Goal: Transaction & Acquisition: Subscribe to service/newsletter

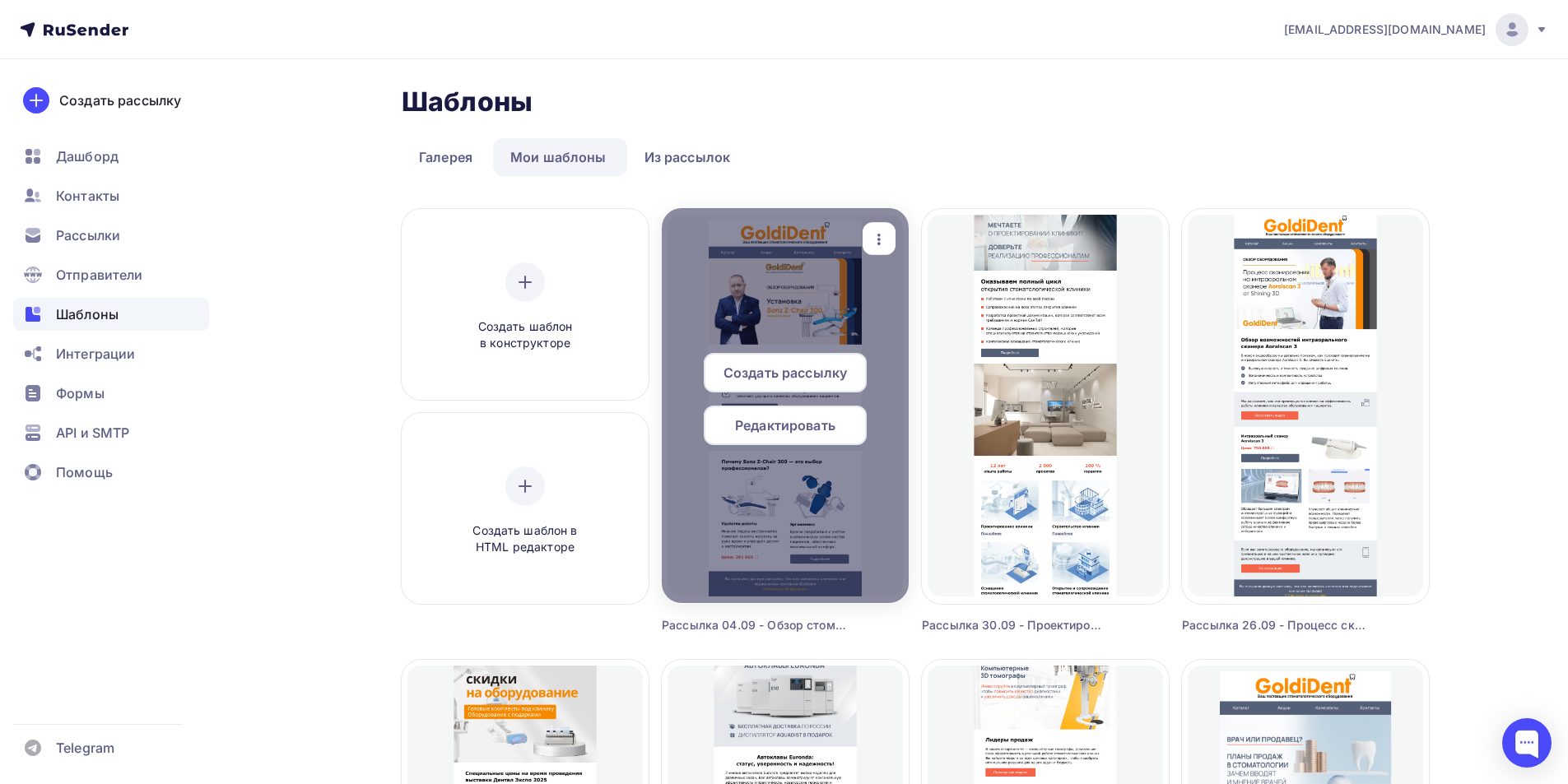
click at [822, 424] on span "Редактировать" at bounding box center [784, 425] width 100 height 20
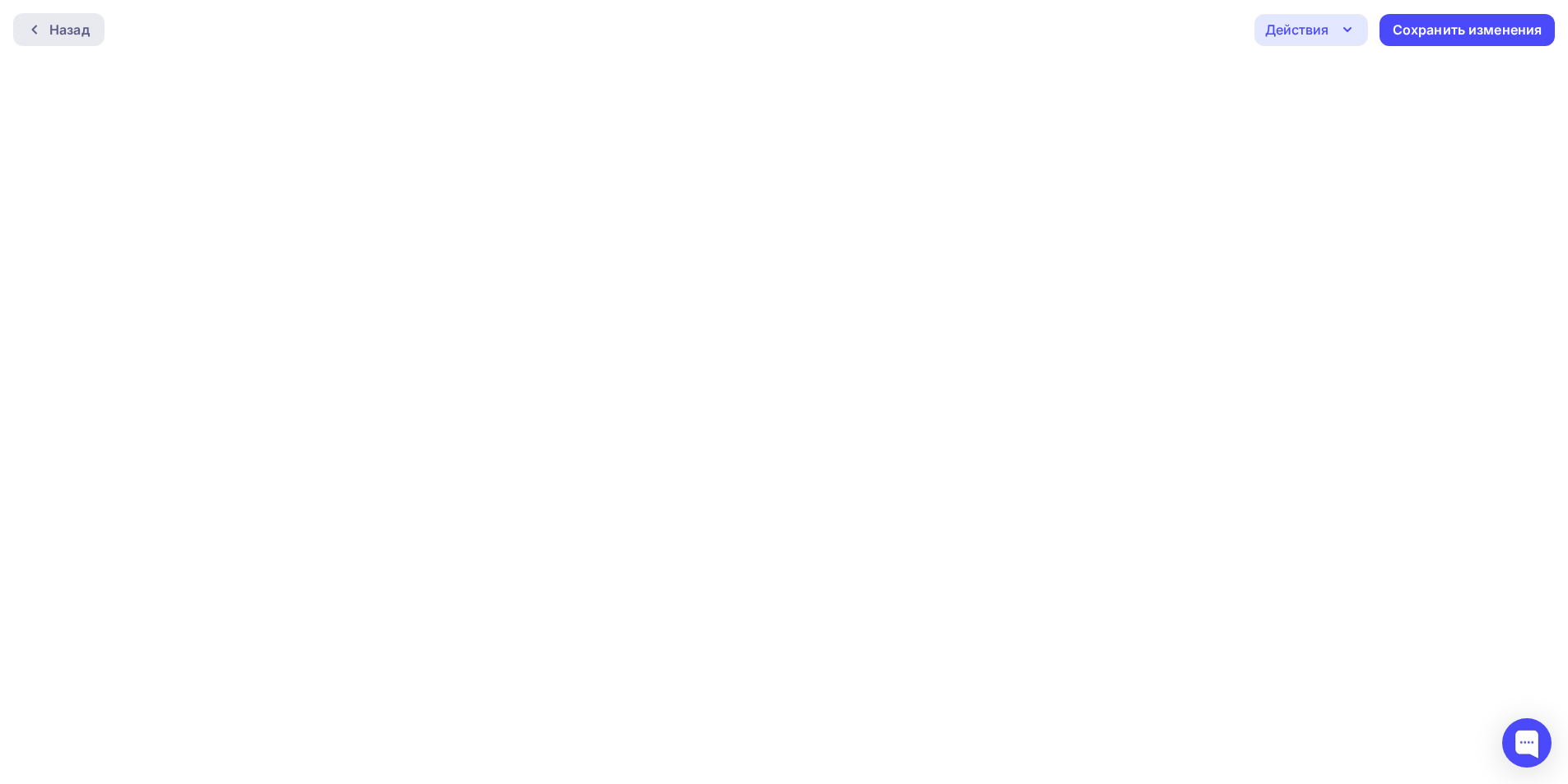
drag, startPoint x: 45, startPoint y: 28, endPoint x: 81, endPoint y: 18, distance: 37.4
click at [45, 28] on div at bounding box center [38, 29] width 21 height 13
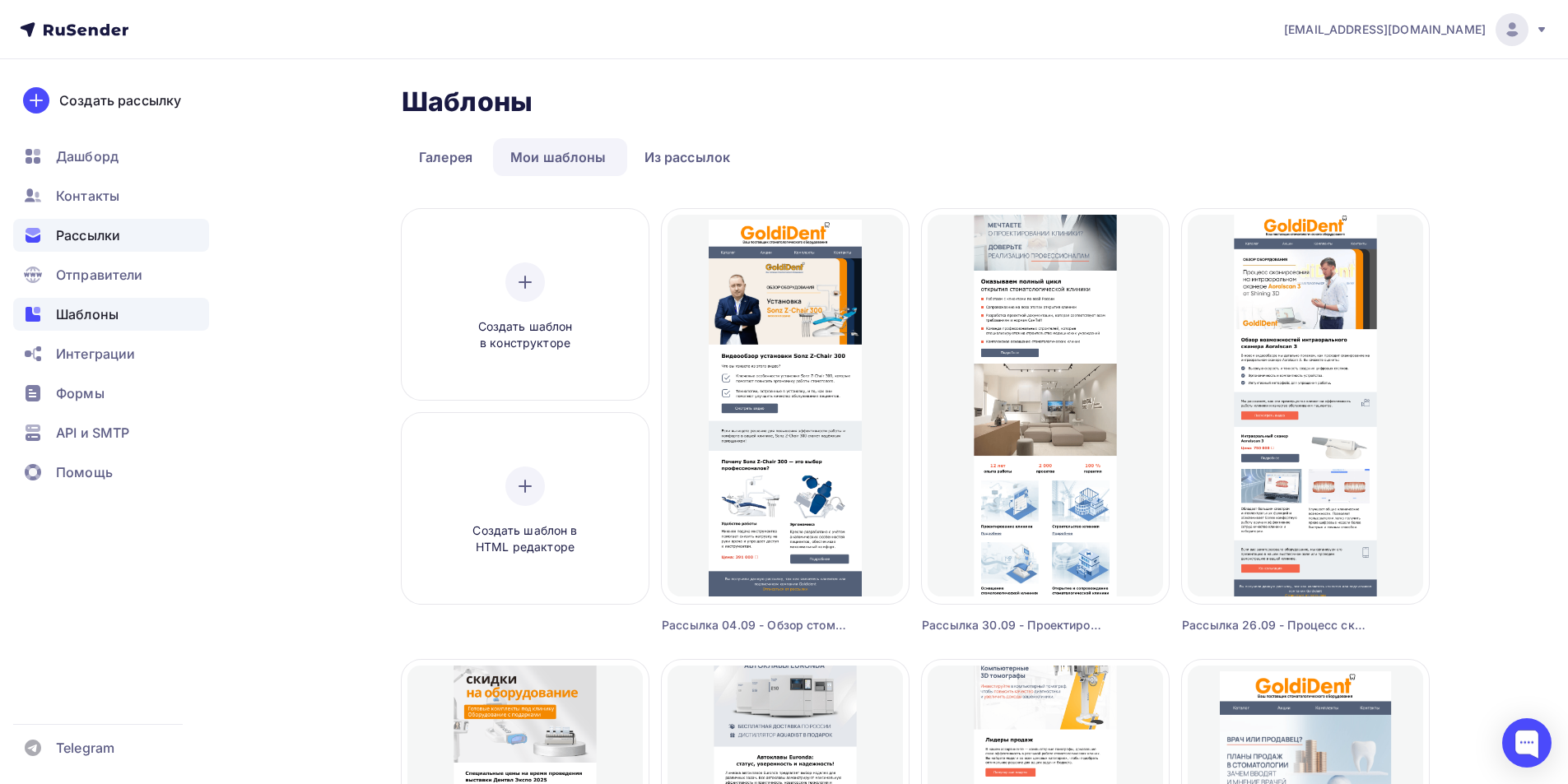
click at [83, 230] on span "Рассылки" at bounding box center [88, 235] width 64 height 20
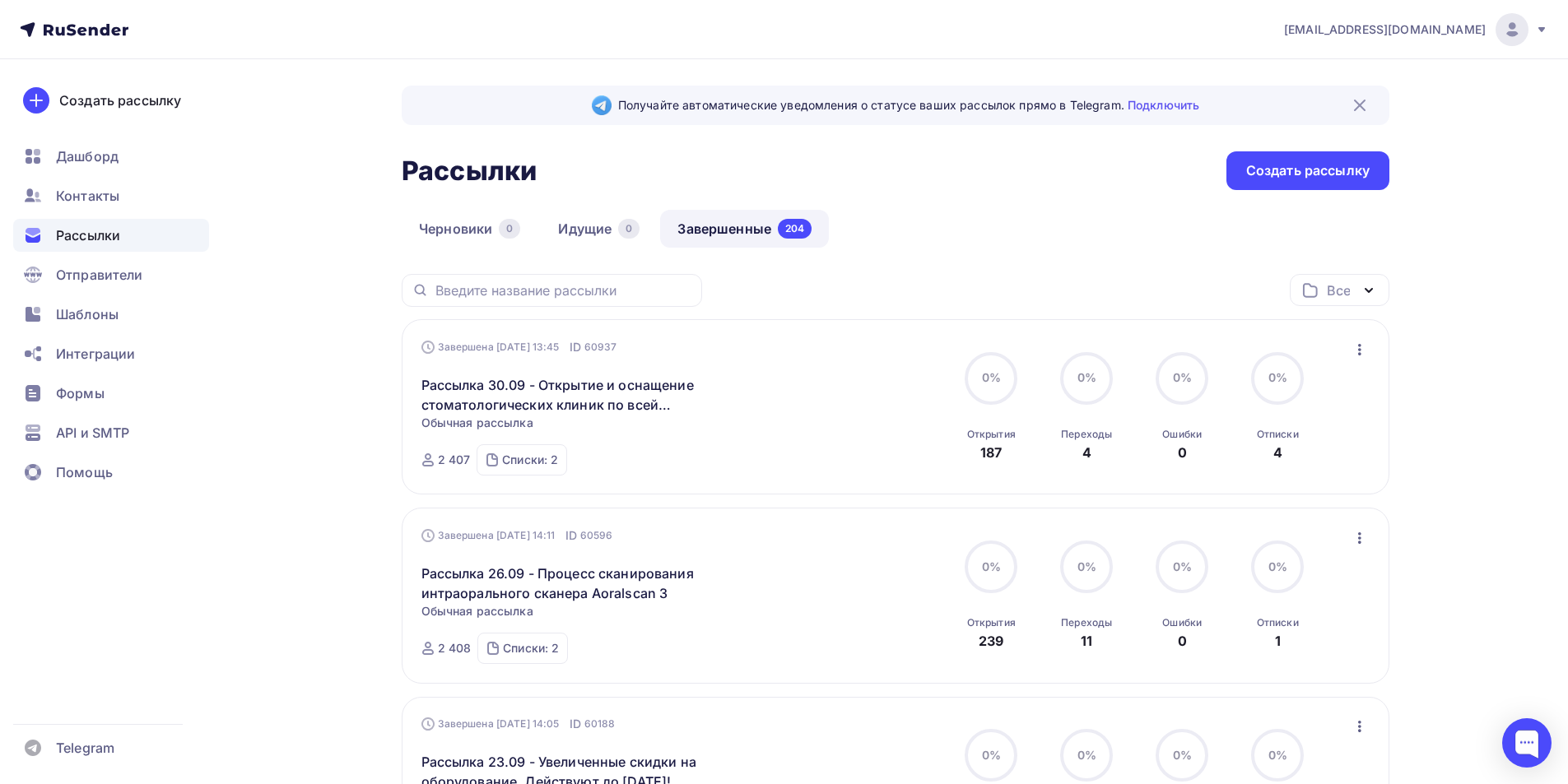
click at [715, 228] on link "Завершенные 204" at bounding box center [744, 229] width 169 height 38
click at [545, 288] on input "text" at bounding box center [564, 290] width 257 height 18
paste input "Обзор стоматологической установки Sonz Z-Chair 300"
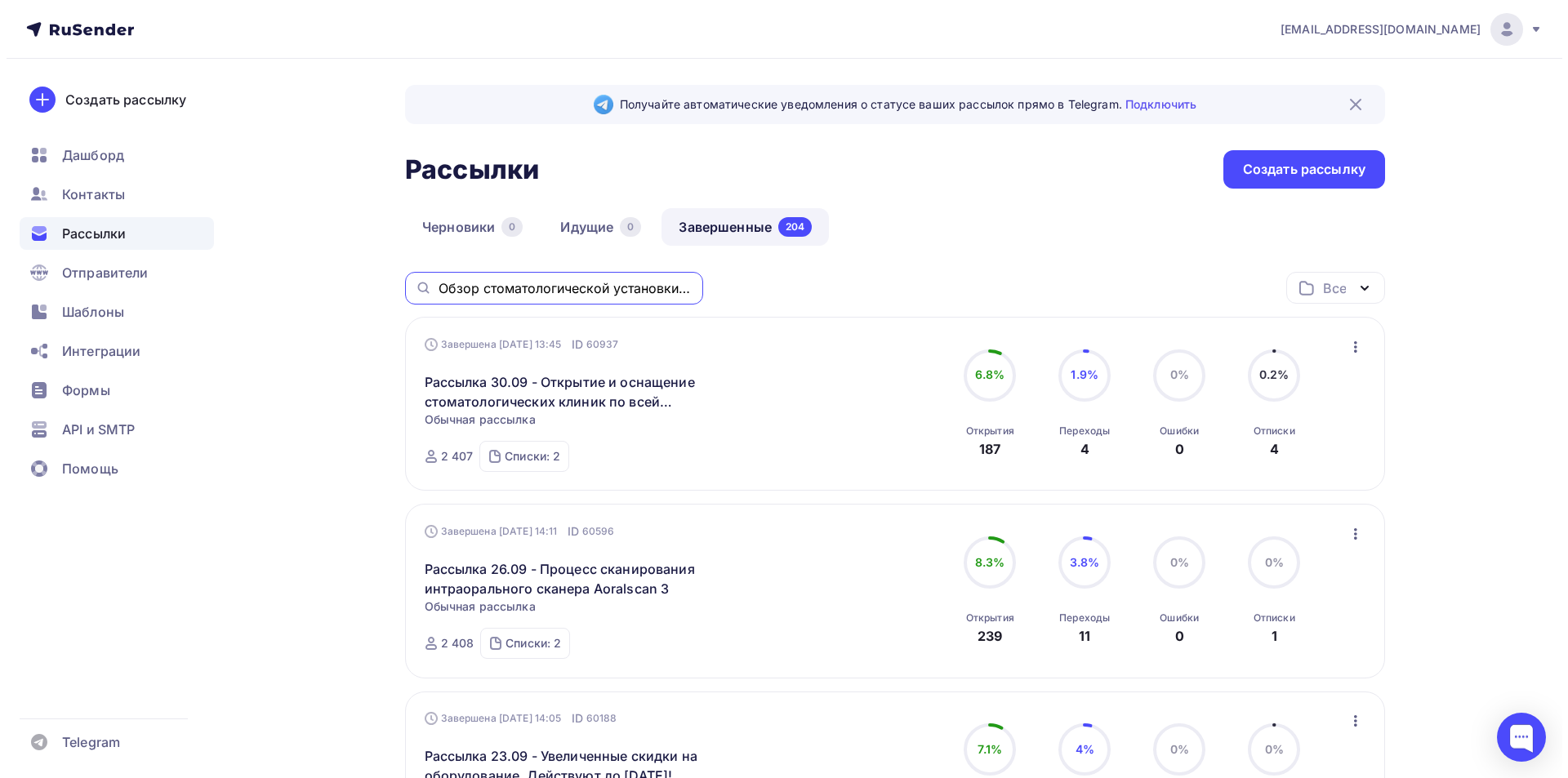
scroll to position [0, 98]
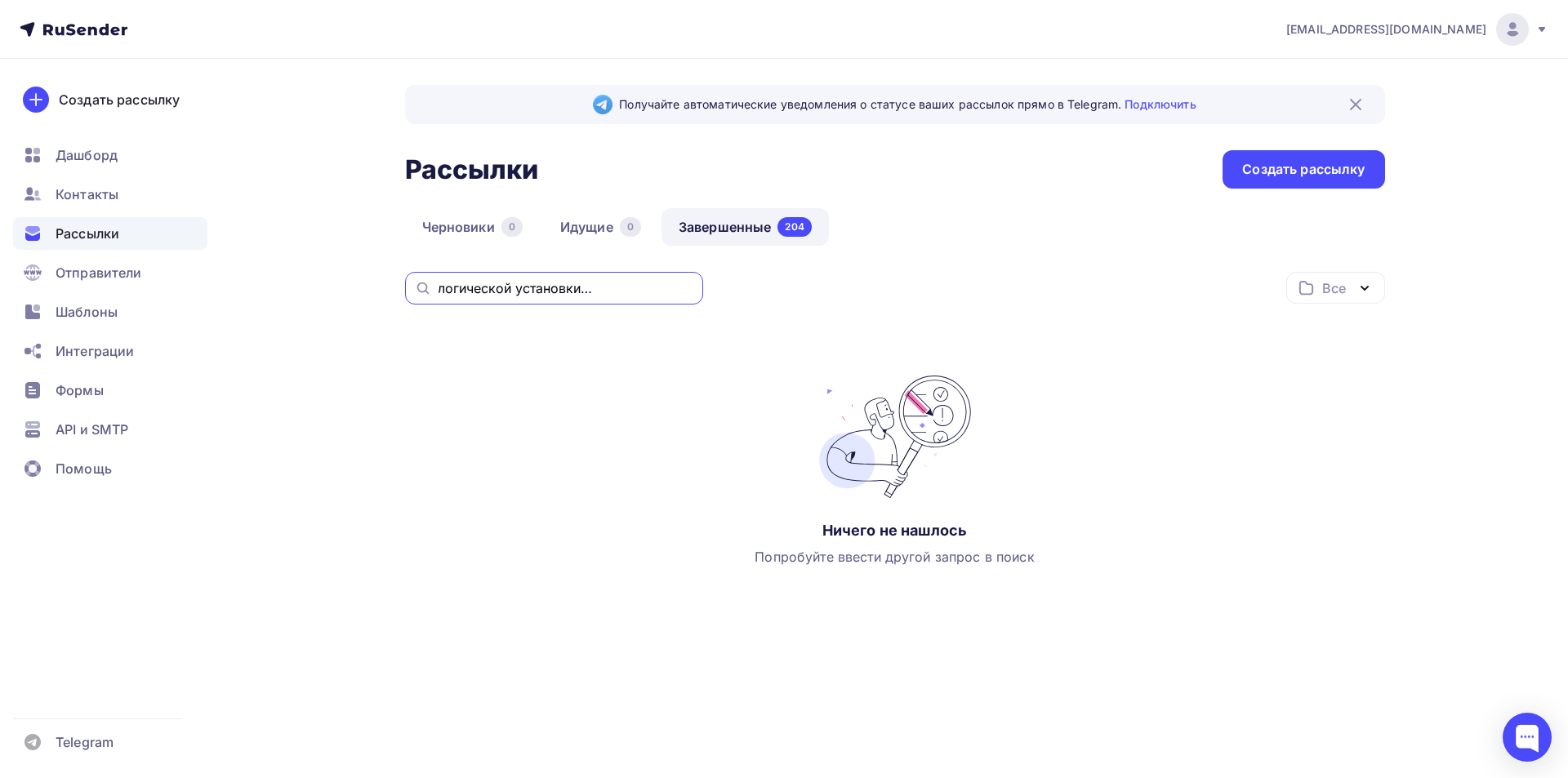
drag, startPoint x: 519, startPoint y: 283, endPoint x: 641, endPoint y: 298, distance: 122.9
click at [641, 298] on div "Обзор стоматологической установки Sonz Z-Chair 300" at bounding box center [554, 288] width 298 height 33
drag, startPoint x: 670, startPoint y: 291, endPoint x: 298, endPoint y: 271, distance: 372.5
click at [298, 271] on div "Получайте автоматические уведомления о статусе ваших рассылок прямо в Telegram.…" at bounding box center [784, 382] width 1338 height 648
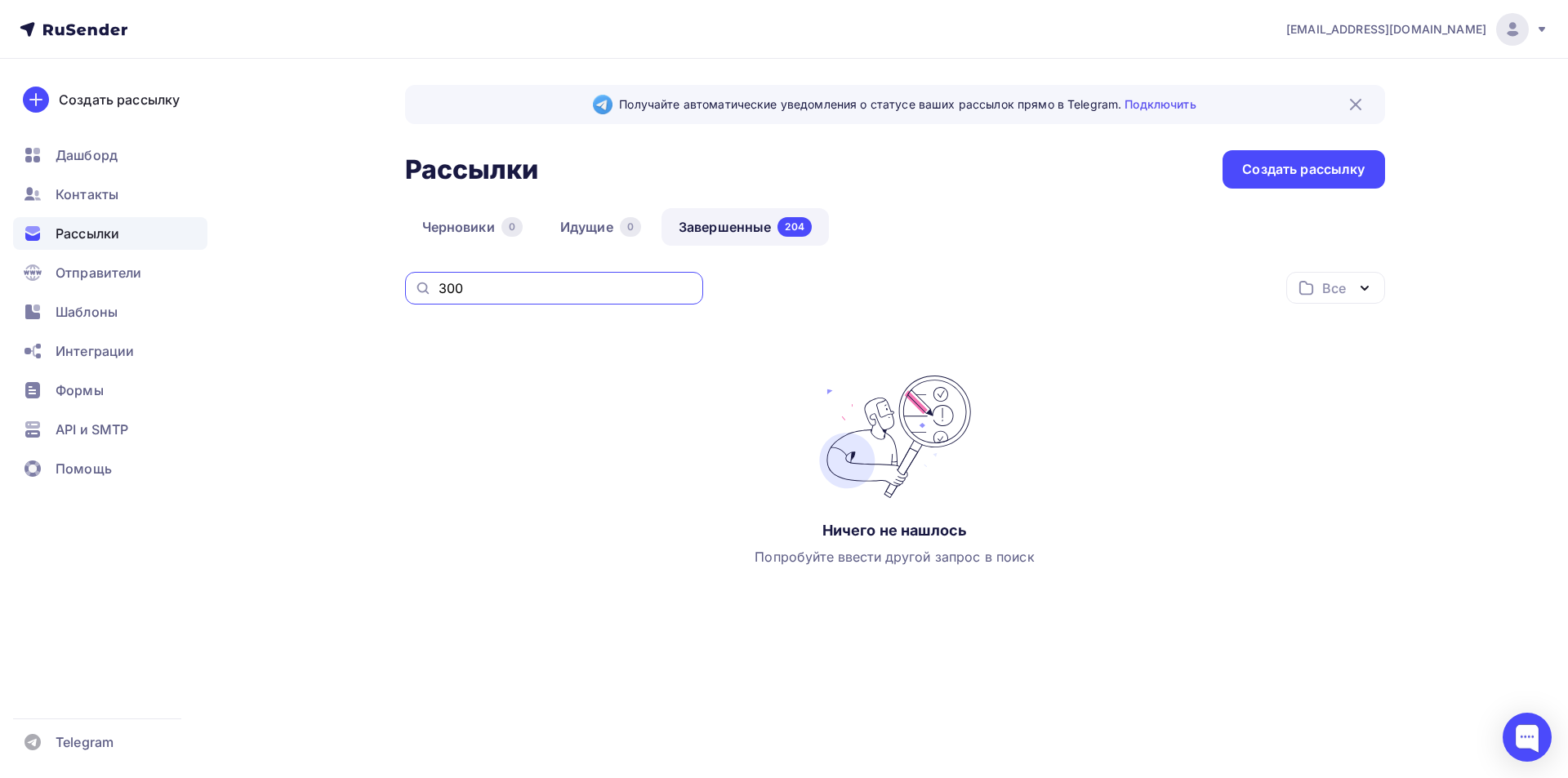
type input "300"
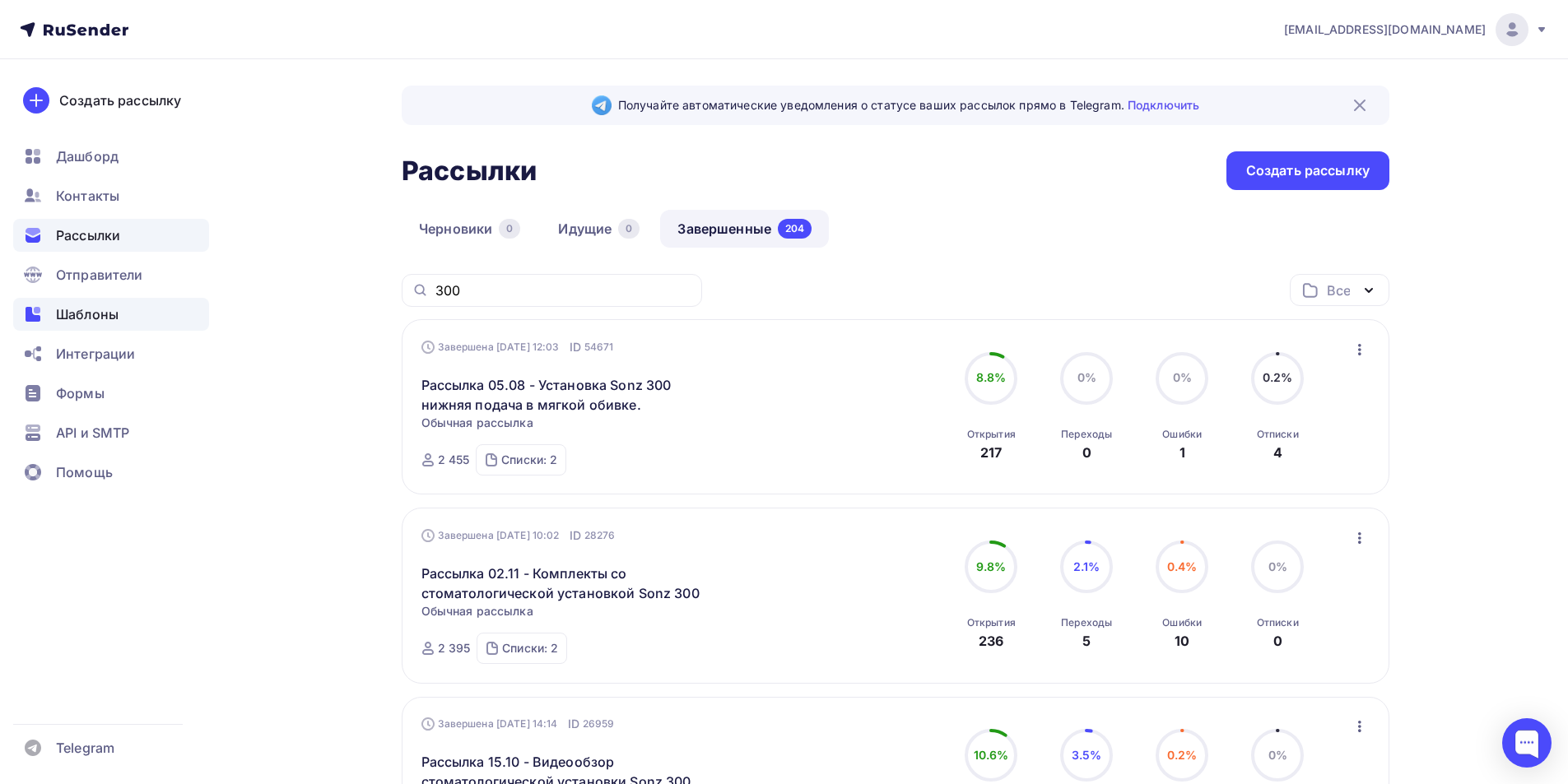
click at [92, 310] on span "Шаблоны" at bounding box center [88, 314] width 63 height 20
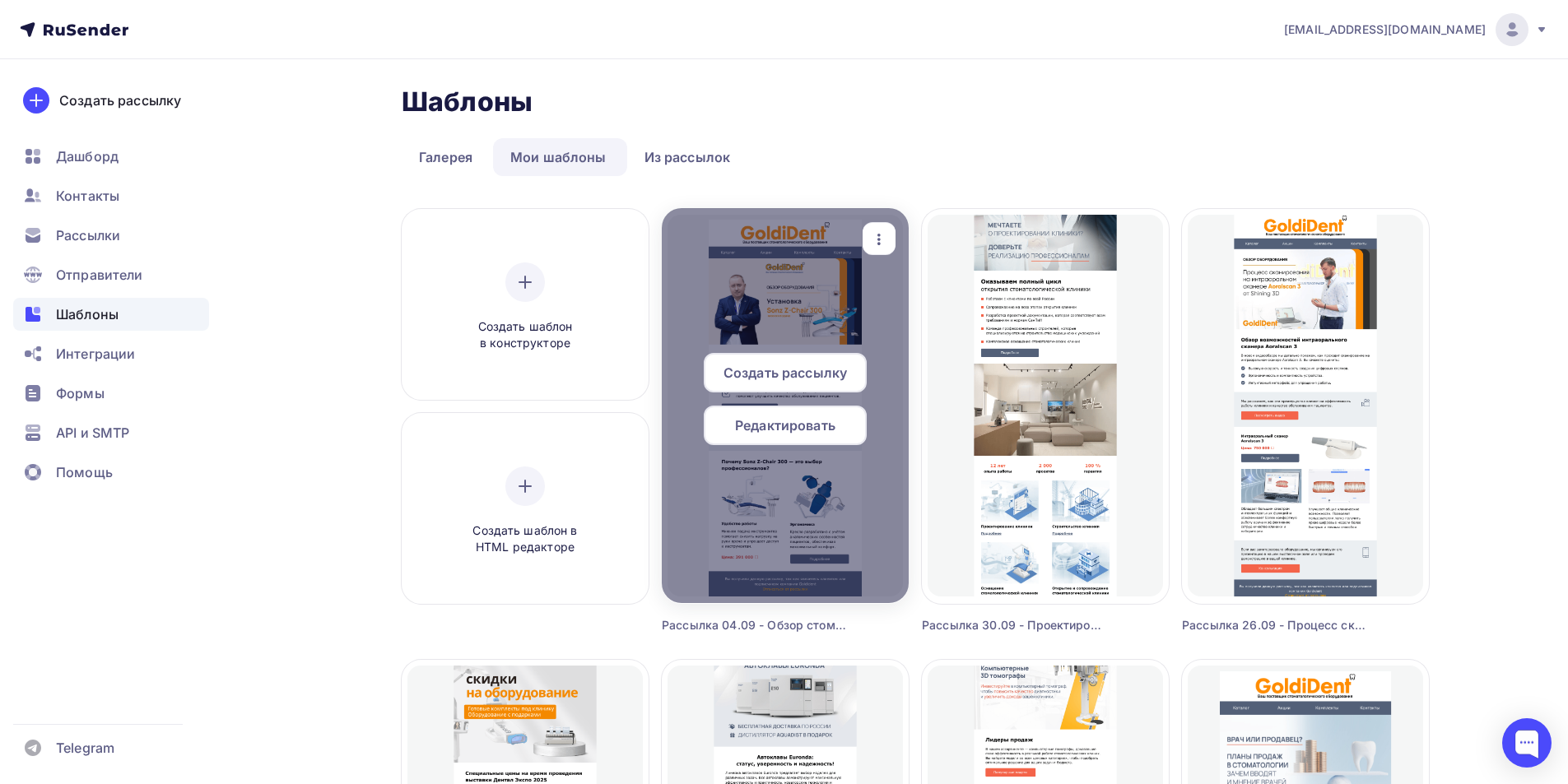
click at [826, 376] on span "Создать рассылку" at bounding box center [785, 372] width 124 height 20
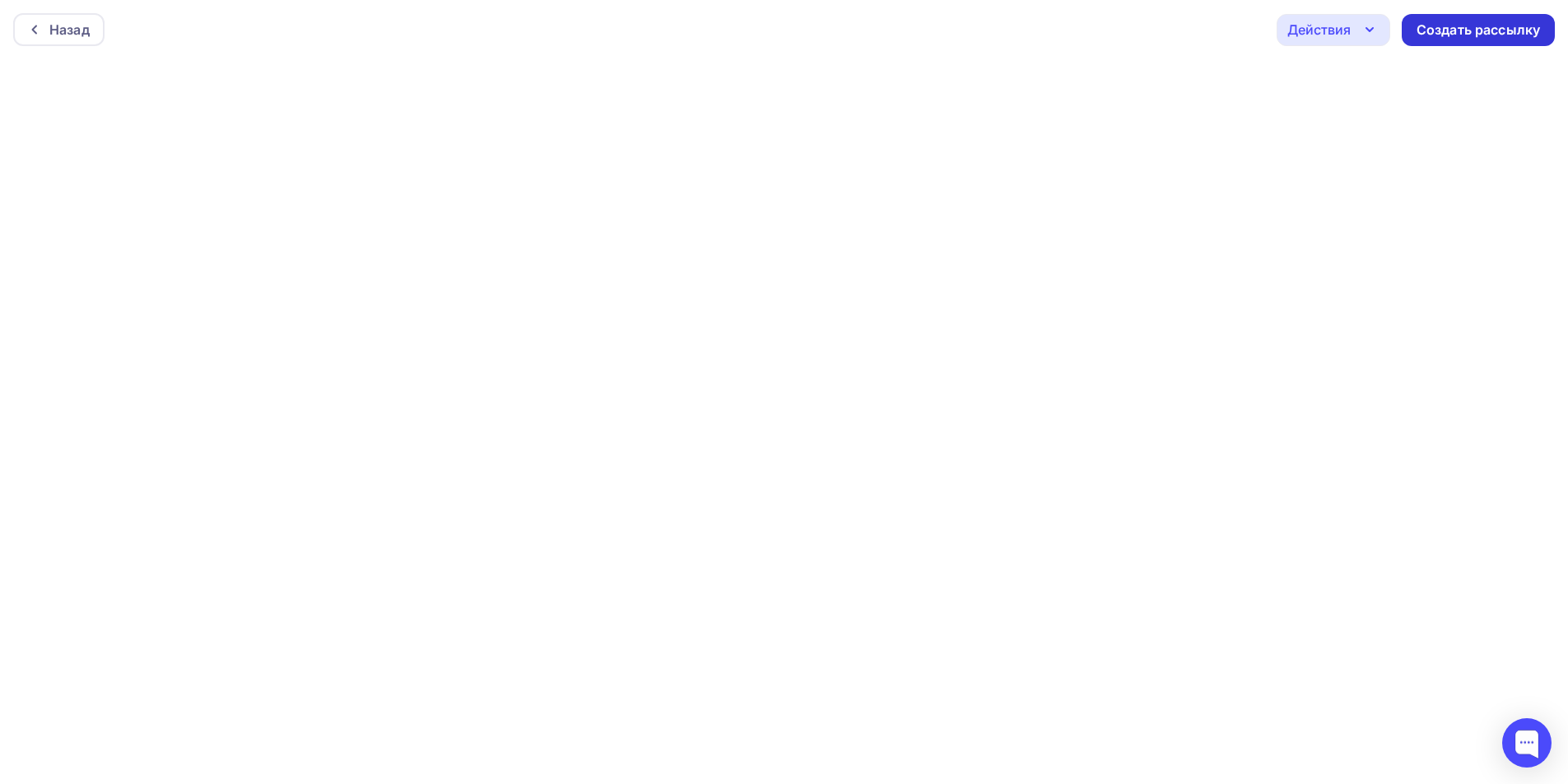
click at [1460, 27] on div "Создать рассылку" at bounding box center [1479, 30] width 124 height 19
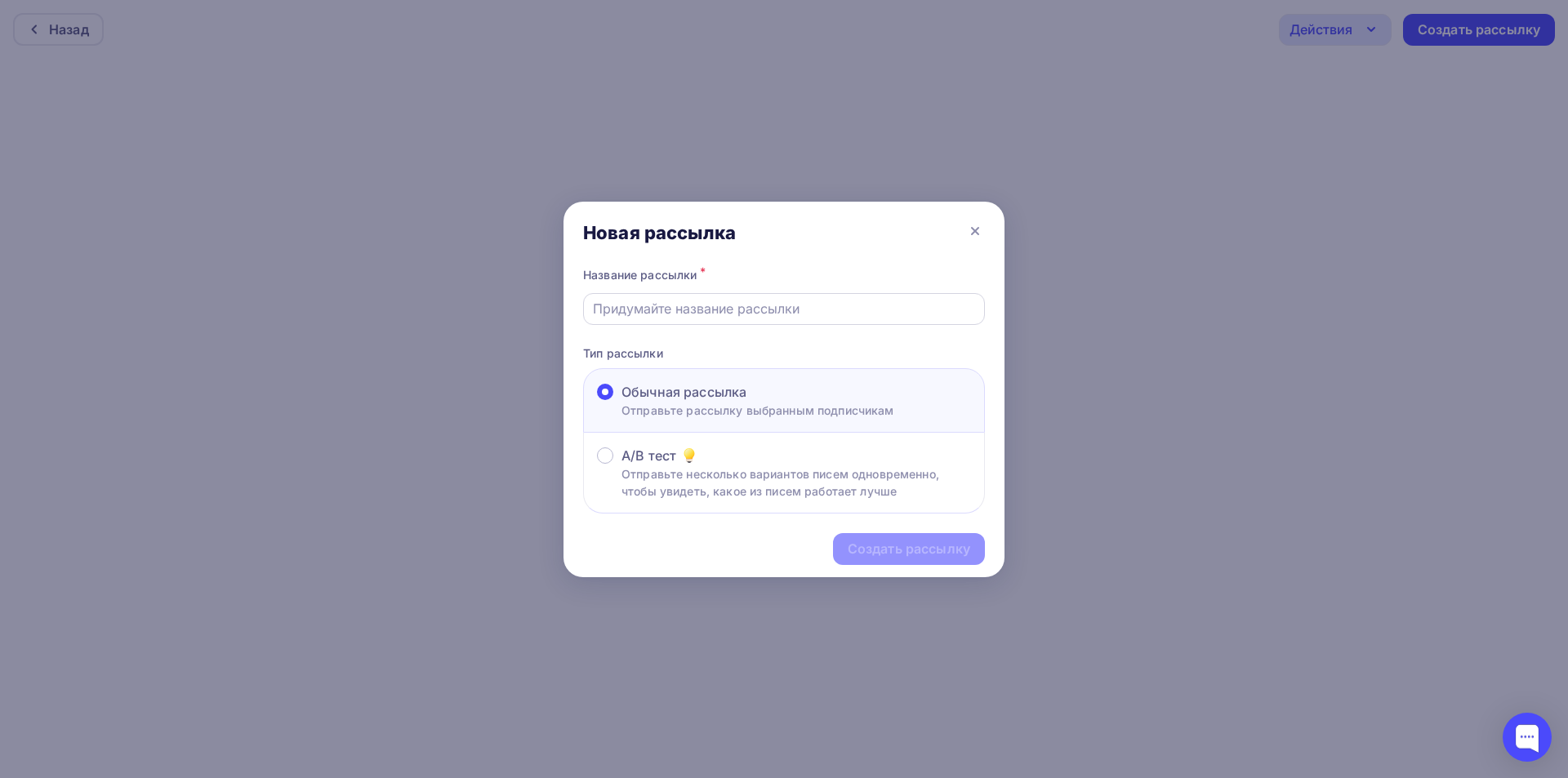
click at [761, 305] on input "text" at bounding box center [785, 308] width 383 height 20
click at [669, 317] on input "Рассылка 07.08 - Тест" at bounding box center [785, 308] width 383 height 20
click at [672, 313] on input "Рассылка 07.08 - Тест" at bounding box center [785, 308] width 383 height 20
click at [669, 305] on input "Рассылка 07.08 - Тест" at bounding box center [785, 308] width 383 height 20
paste input "бзор стоматологической установки Sonz Z-Chair 300"
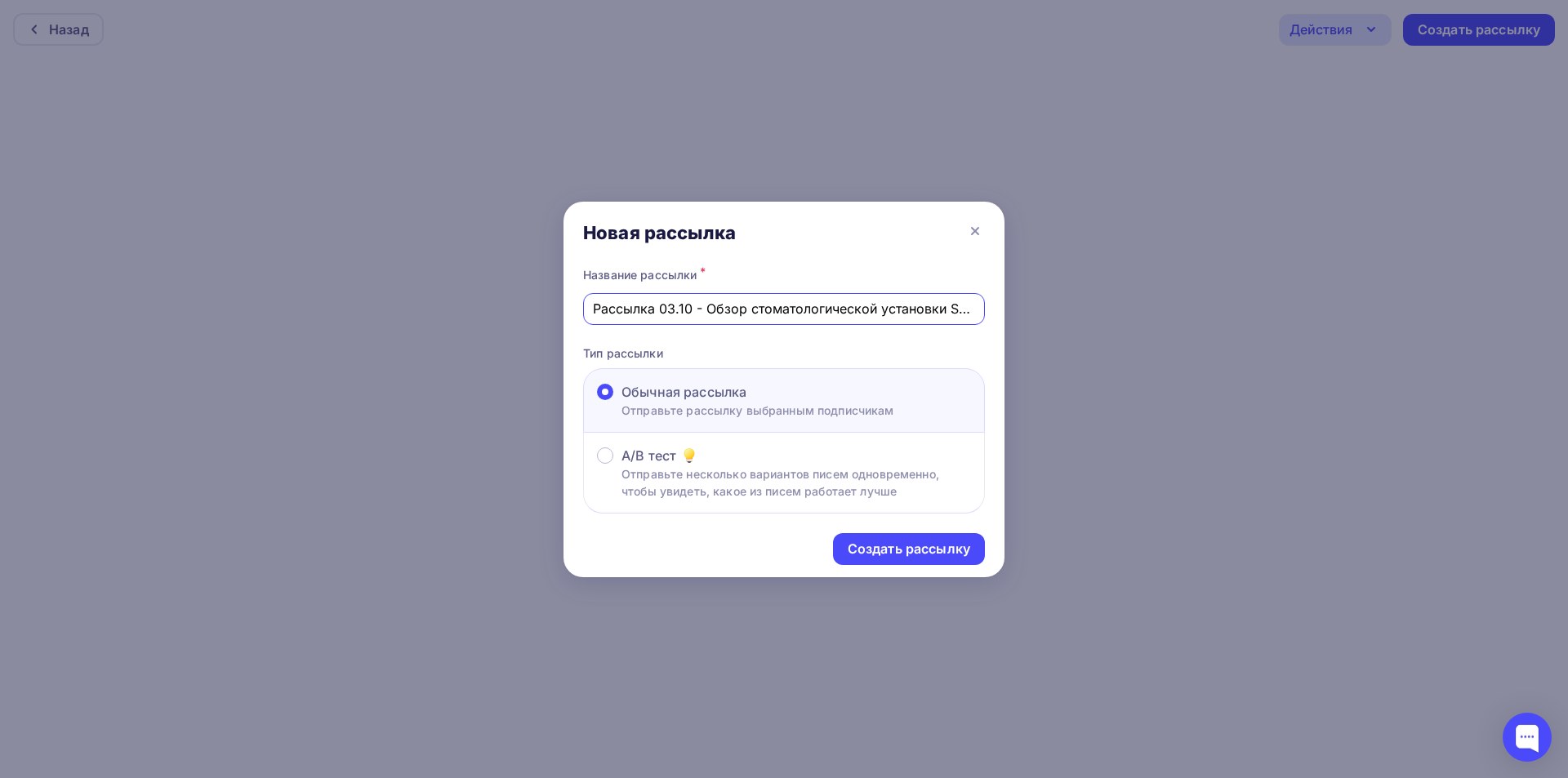
scroll to position [0, 81]
type input "Рассылка 03.10 - Обзор стоматологической установки Sonz Z-Chair 300"
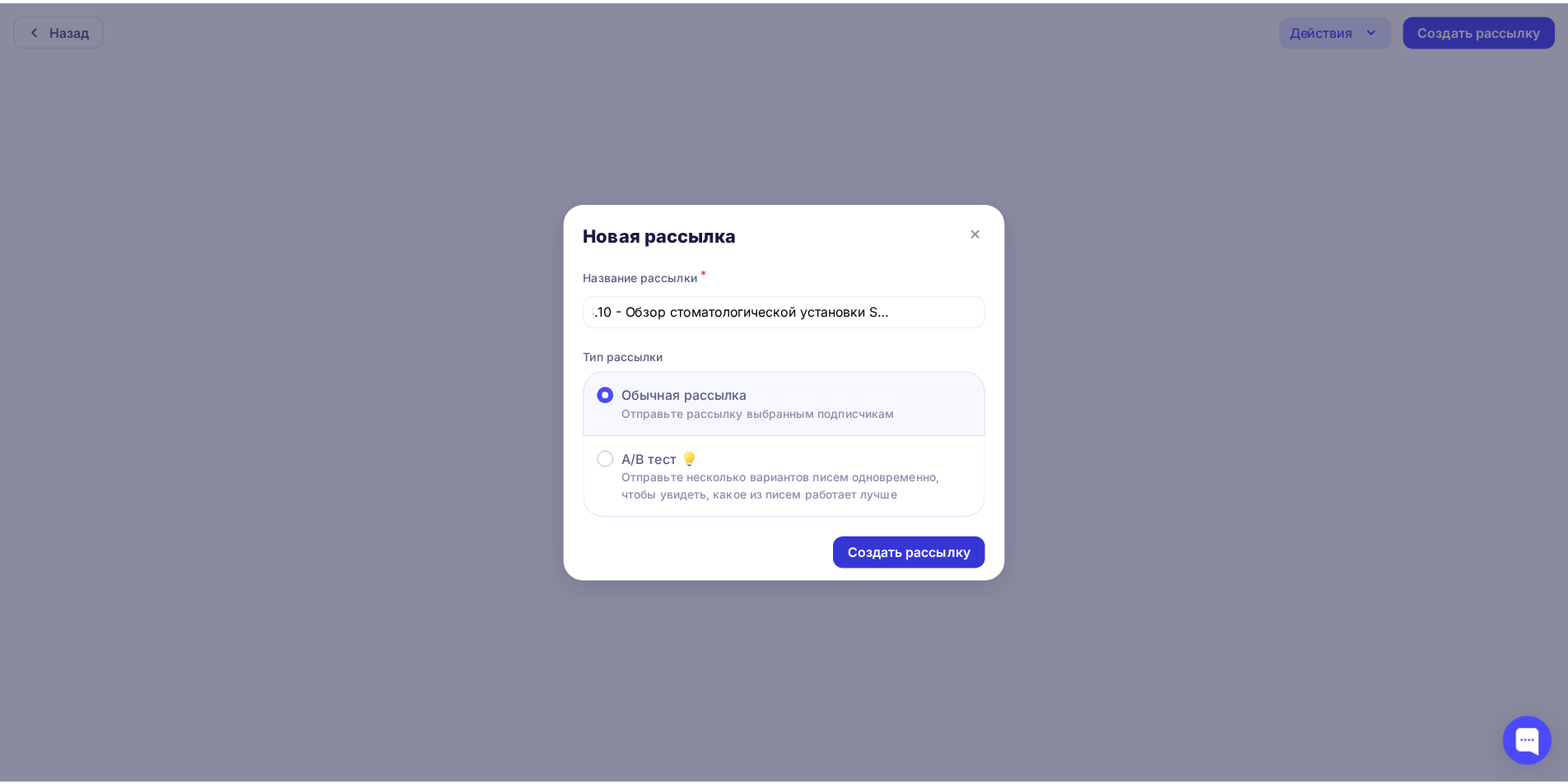
scroll to position [0, 0]
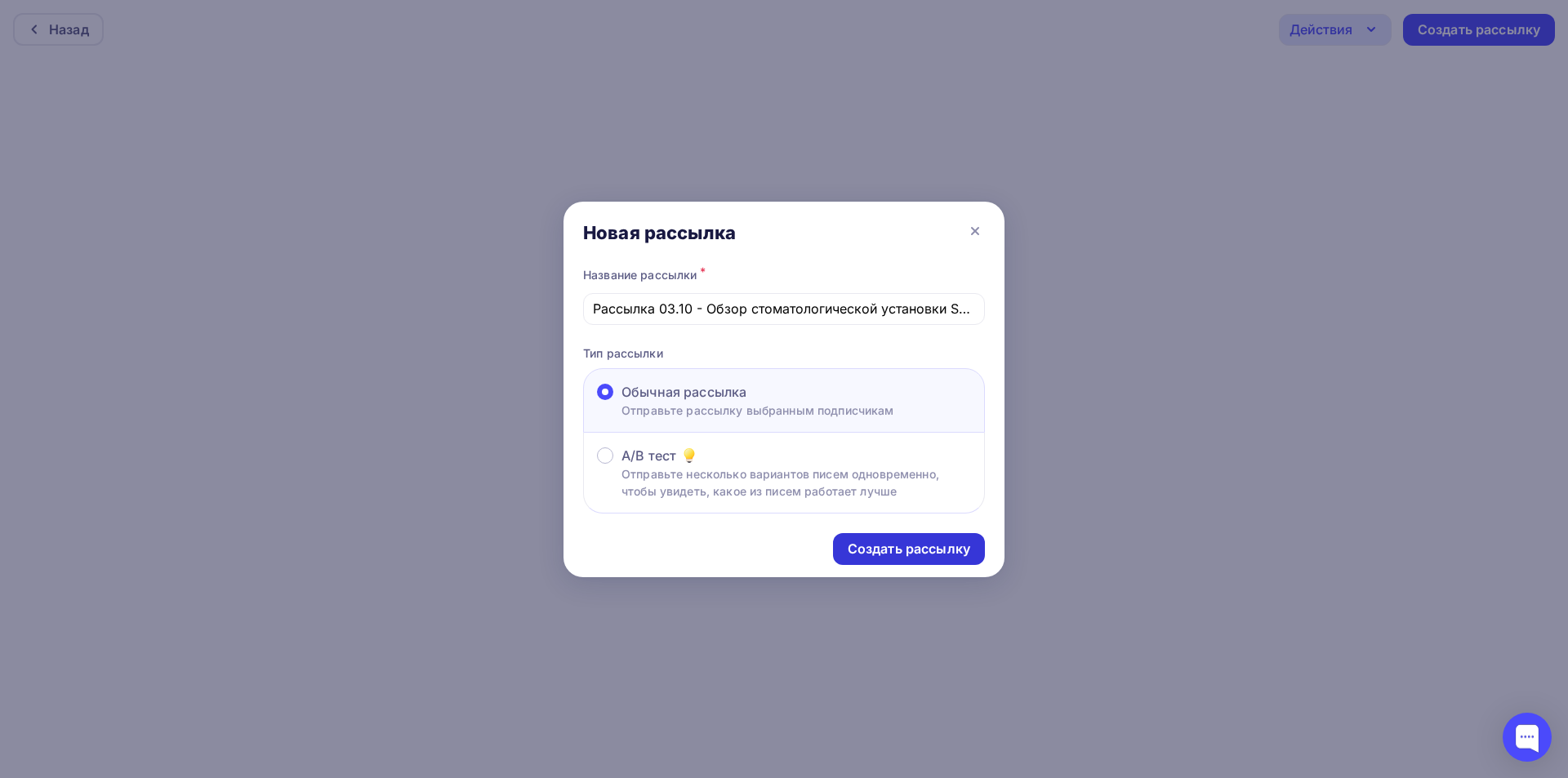
click at [962, 550] on div "Создать рассылку" at bounding box center [910, 550] width 123 height 19
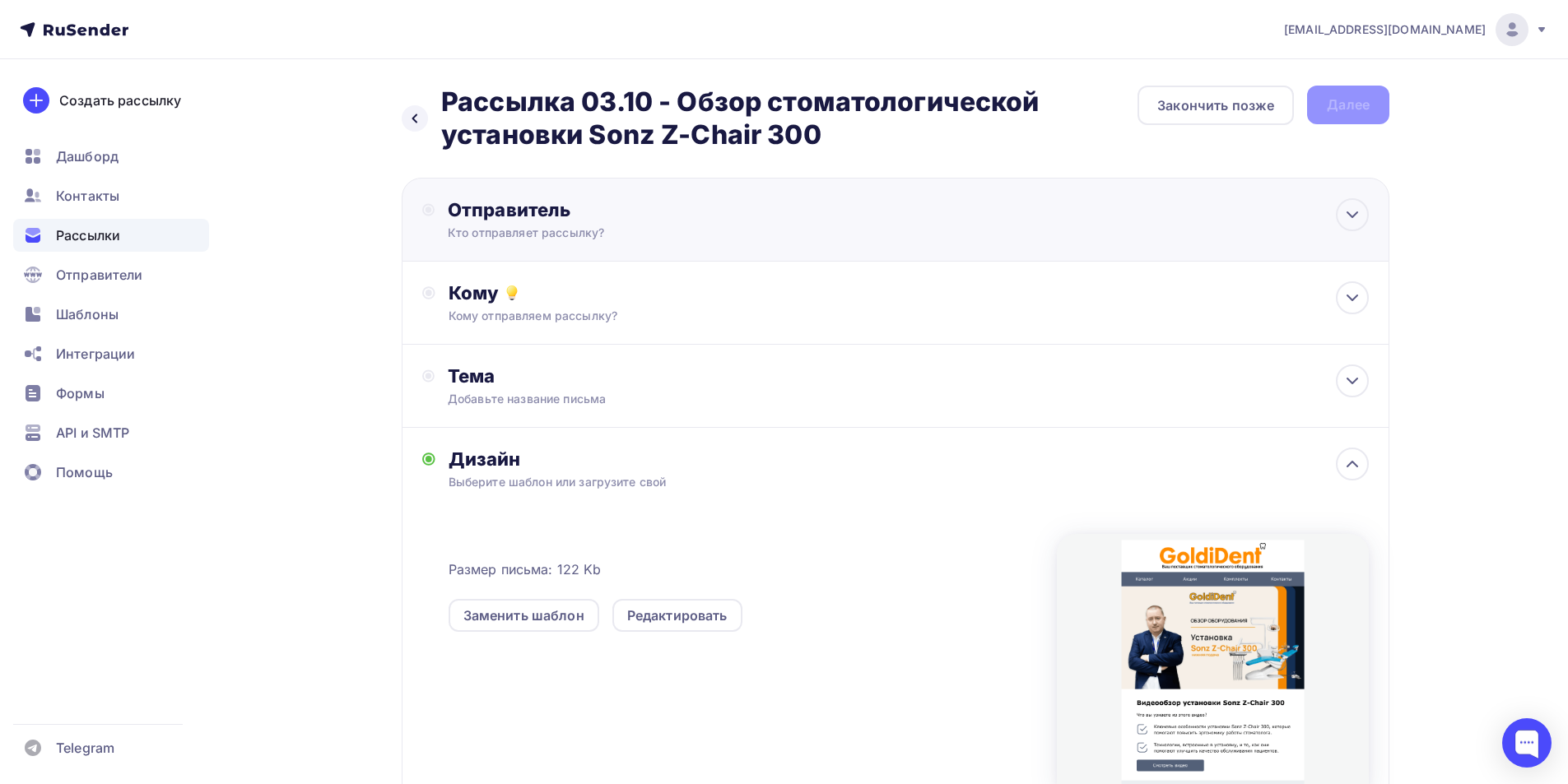
click at [570, 225] on div "Кто отправляет рассылку?" at bounding box center [607, 232] width 321 height 16
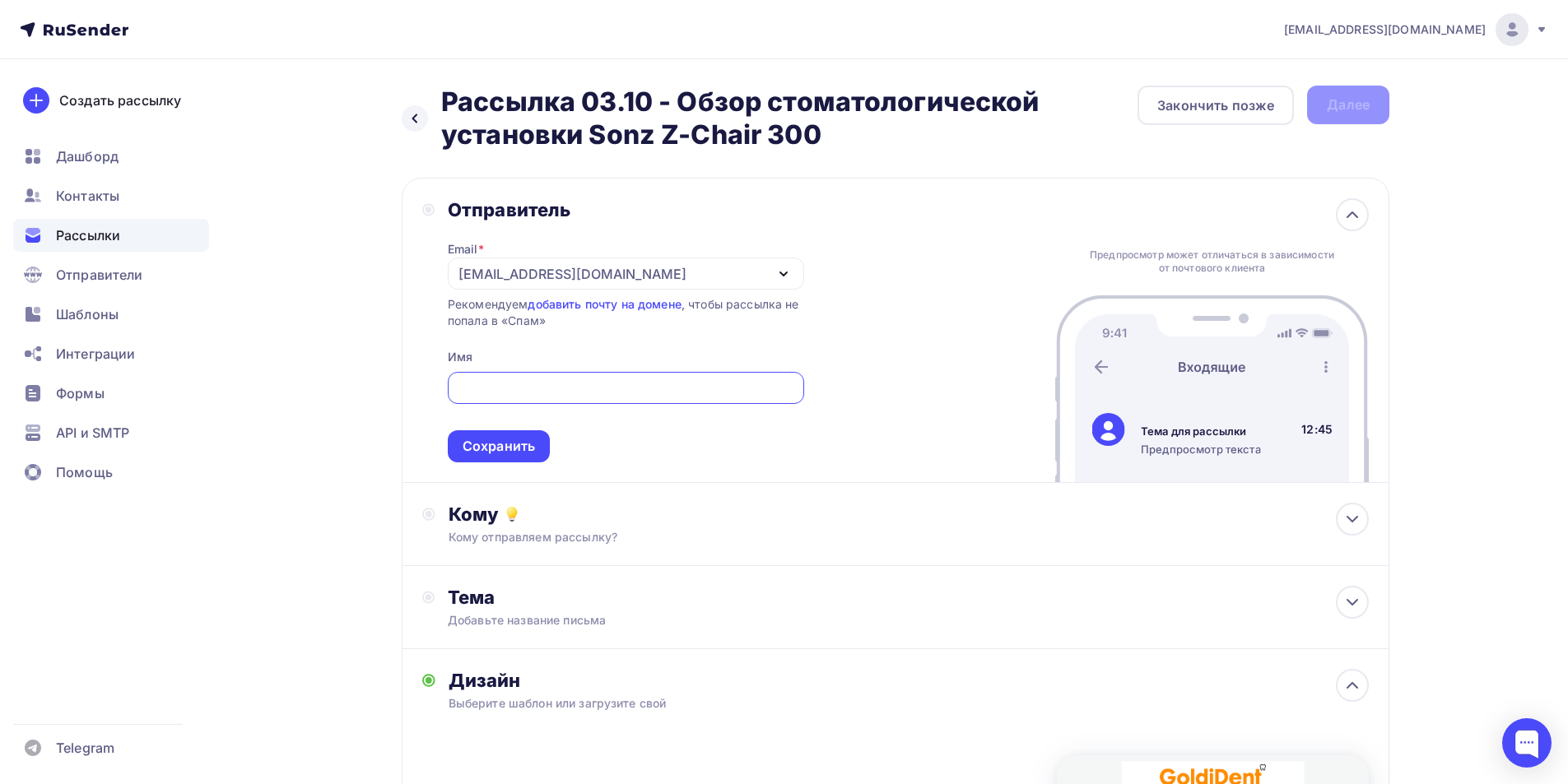
click at [521, 271] on div "[EMAIL_ADDRESS][DOMAIN_NAME]" at bounding box center [573, 274] width 228 height 20
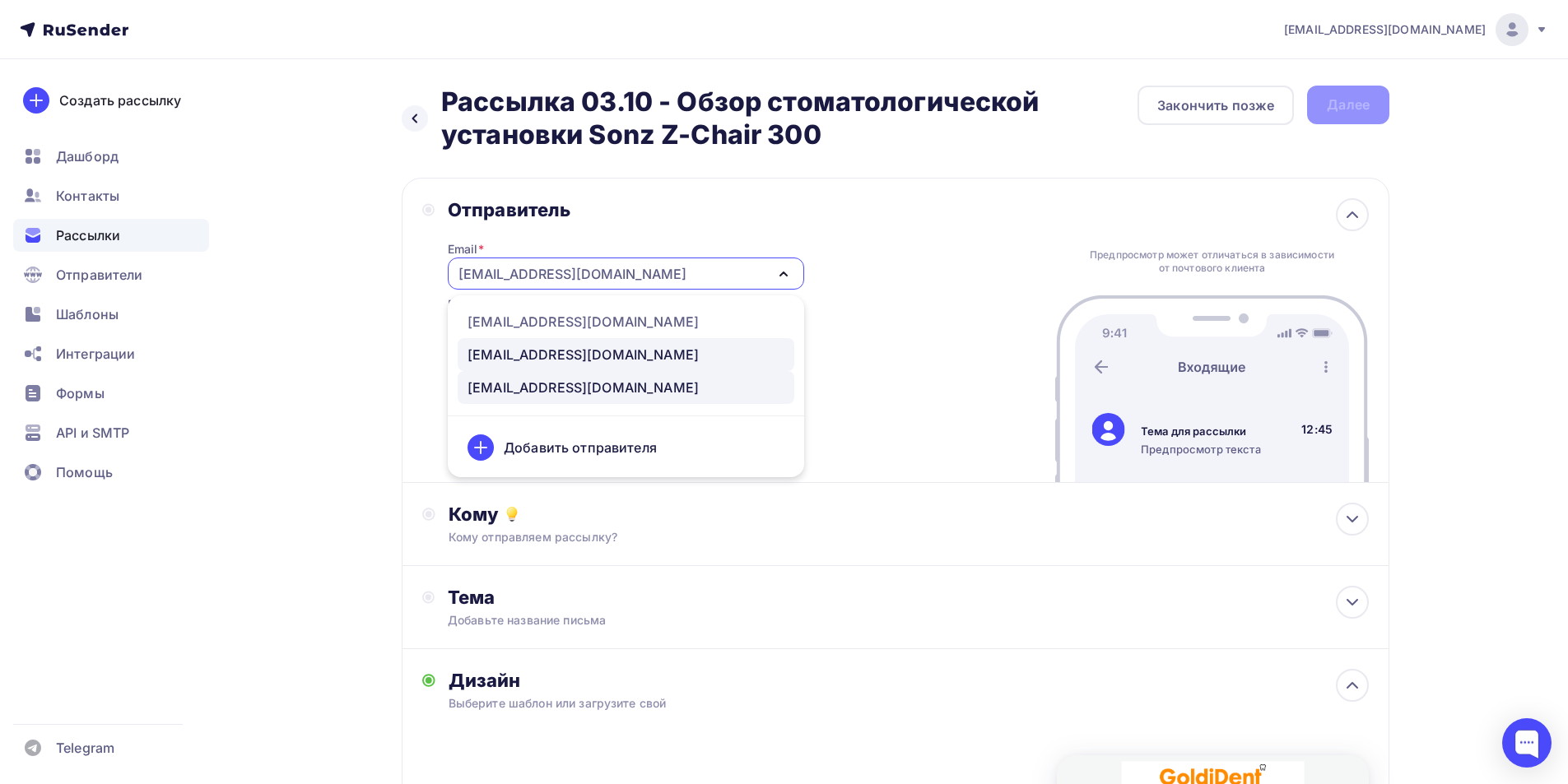
click at [515, 354] on div "[EMAIL_ADDRESS][DOMAIN_NAME]" at bounding box center [583, 354] width 231 height 20
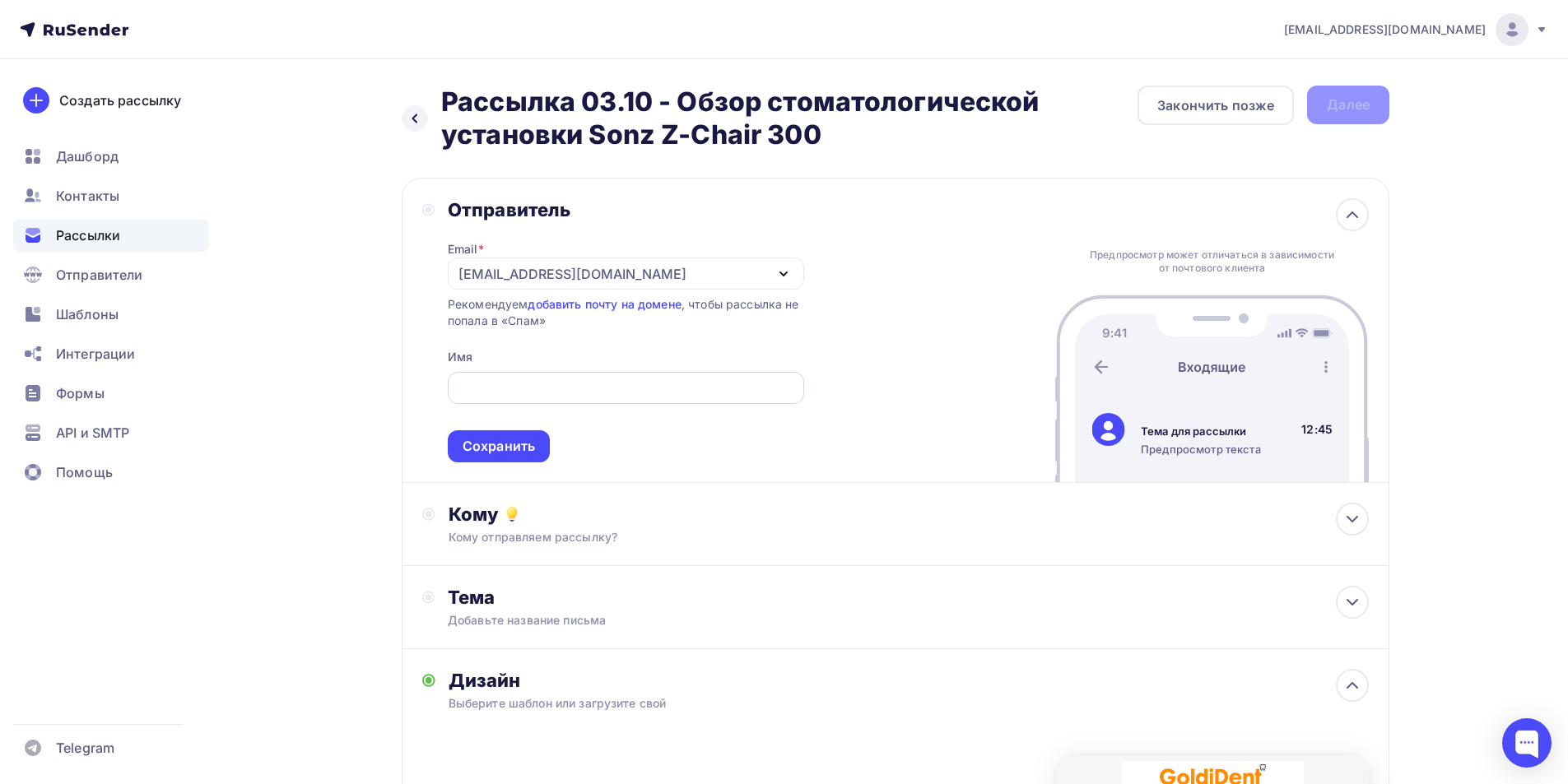
click at [523, 382] on input "text" at bounding box center [625, 388] width 338 height 20
drag, startPoint x: 544, startPoint y: 382, endPoint x: 381, endPoint y: 388, distance: 163.1
click at [381, 383] on div "Назад Рассылка 03.10 - Обзор стоматологической установки Sonz Z-Chair 300 Рассы…" at bounding box center [784, 630] width 1349 height 1143
type input "GoldiDent"
click at [510, 434] on div "Сохранить" at bounding box center [498, 446] width 102 height 32
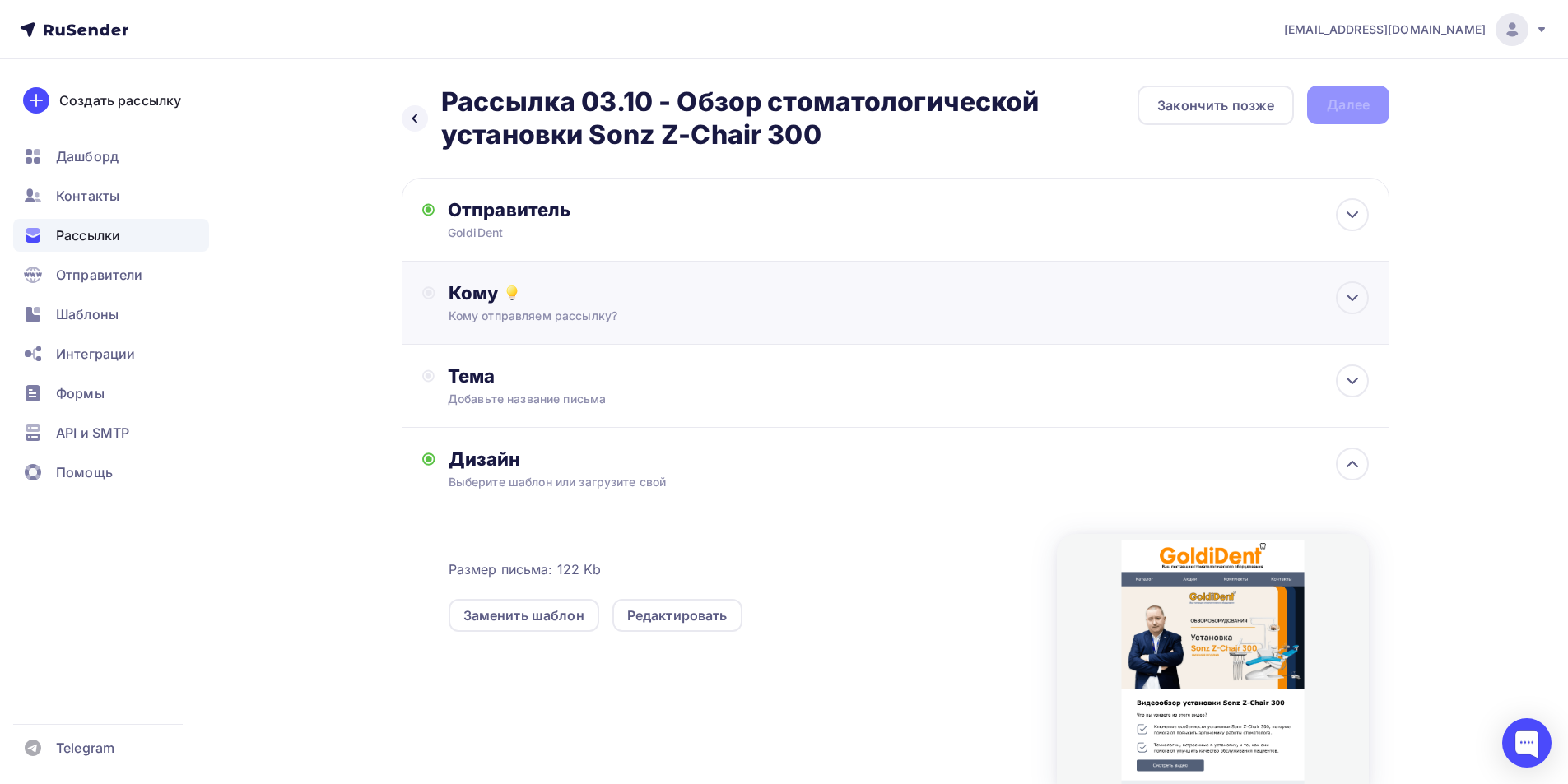
drag, startPoint x: 559, startPoint y: 294, endPoint x: 563, endPoint y: 308, distance: 14.6
click at [559, 291] on div "Кому" at bounding box center [908, 293] width 921 height 23
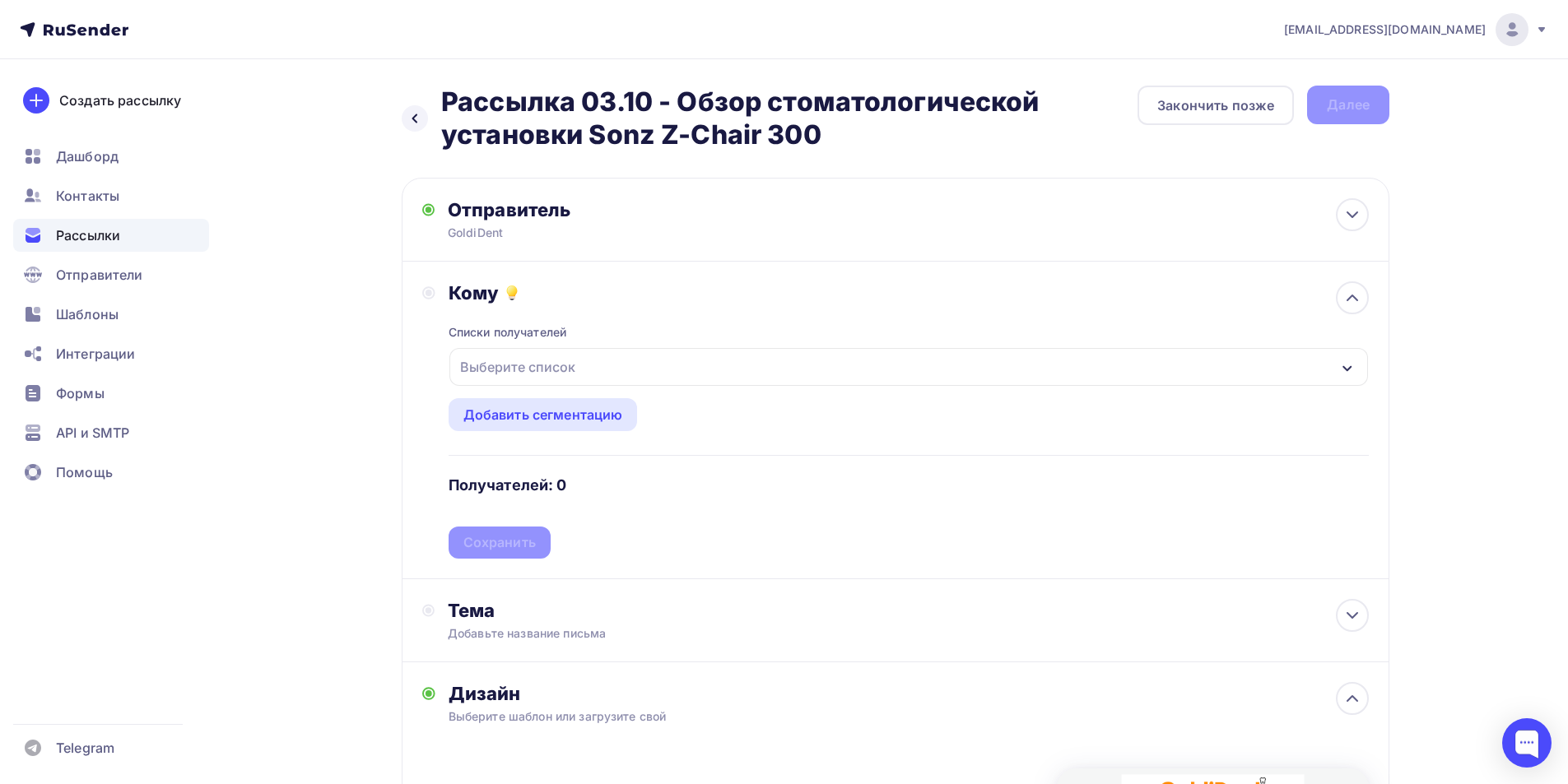
click at [577, 362] on div "Выберите список" at bounding box center [517, 366] width 129 height 29
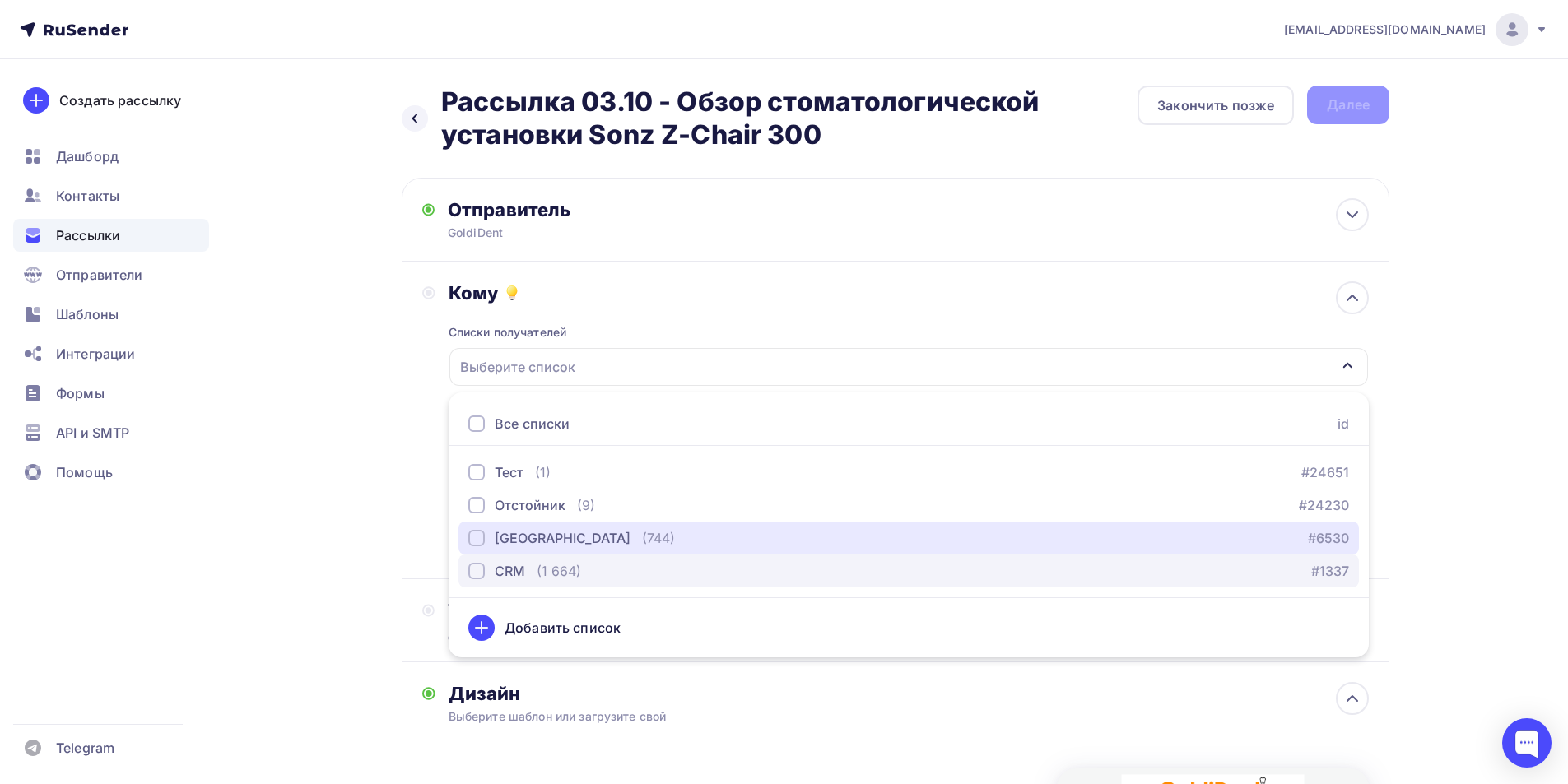
drag, startPoint x: 537, startPoint y: 540, endPoint x: 533, endPoint y: 562, distance: 22.4
click at [535, 540] on div "[GEOGRAPHIC_DATA]" at bounding box center [563, 538] width 136 height 20
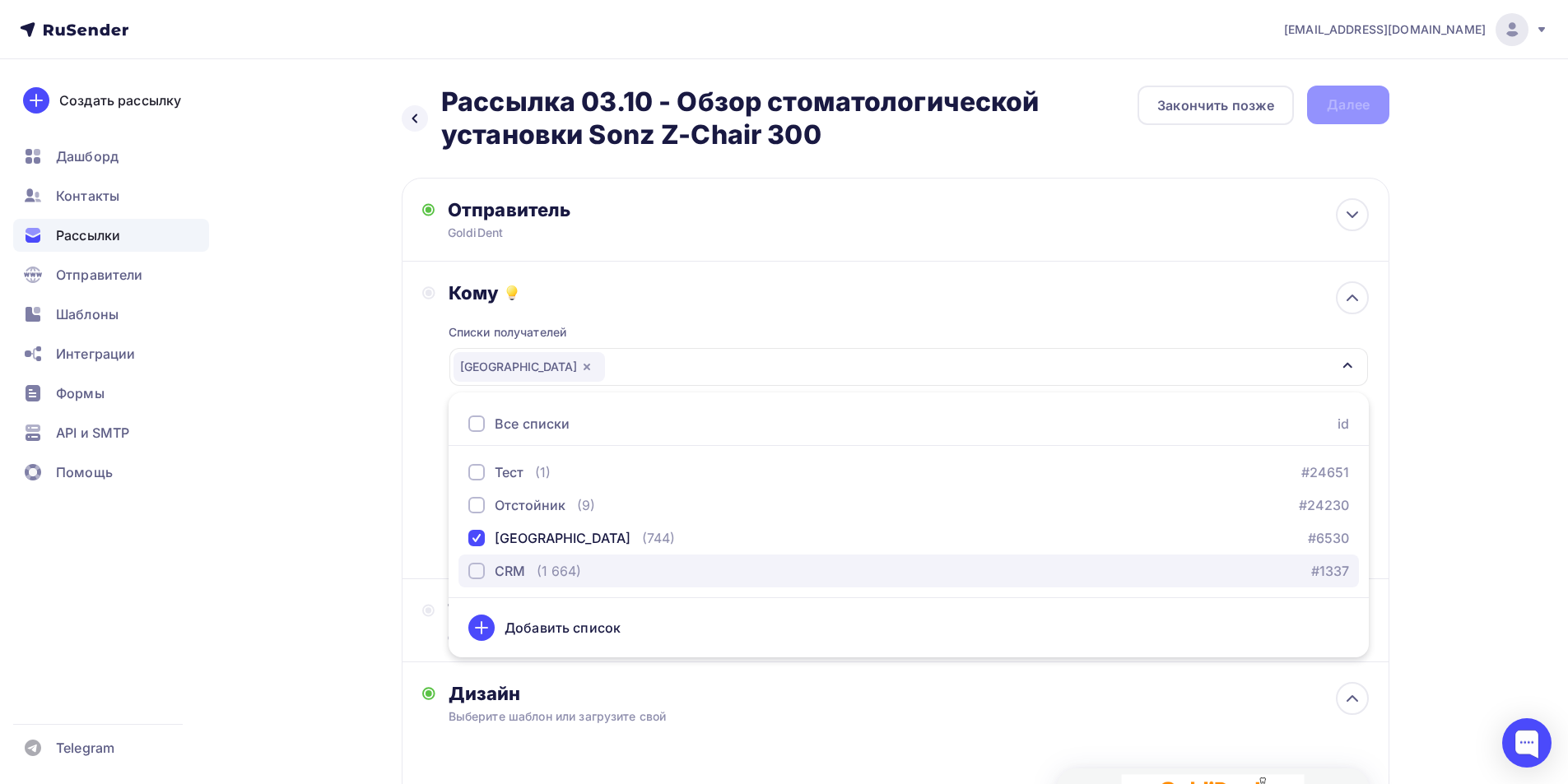
drag, startPoint x: 532, startPoint y: 577, endPoint x: 522, endPoint y: 578, distance: 10.0
click at [526, 578] on div "CRM (1 664)" at bounding box center [525, 571] width 112 height 20
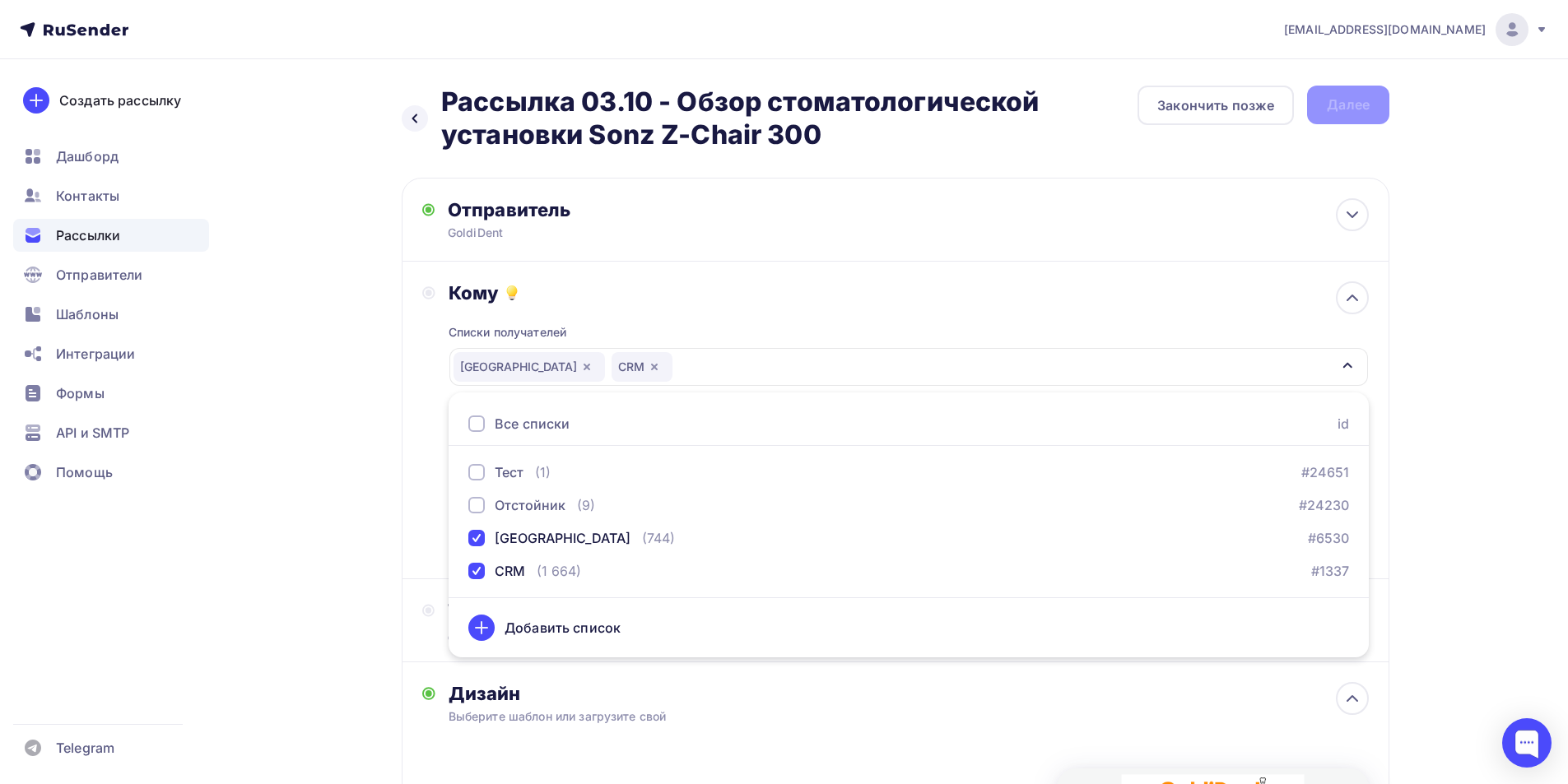
click at [280, 605] on div "Назад Рассылка 03.10 - Обзор стоматологической установки Sonz Z-Chair 300 Рассы…" at bounding box center [784, 637] width 1349 height 1156
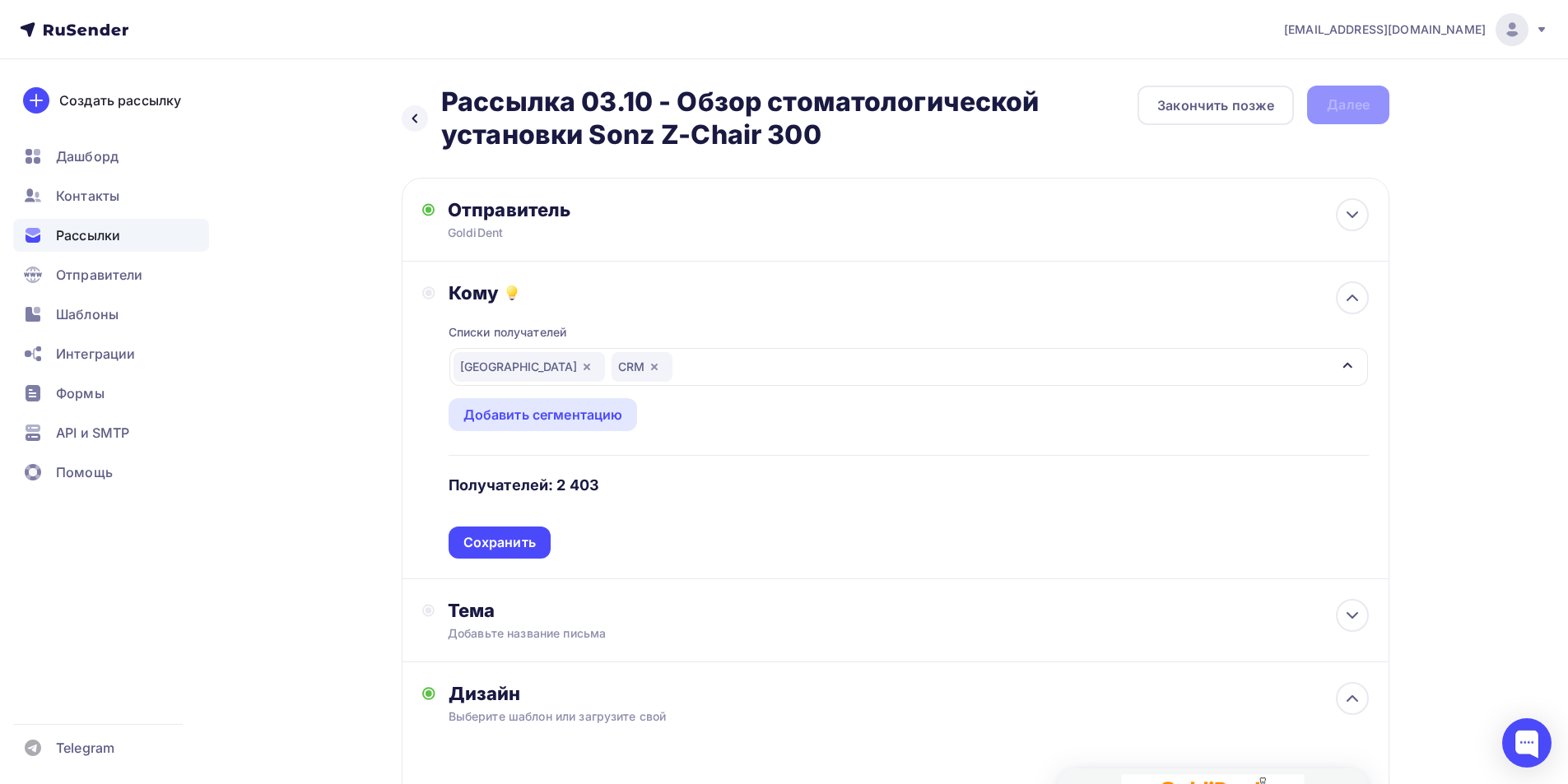
click at [524, 540] on div "Сохранить" at bounding box center [500, 542] width 72 height 19
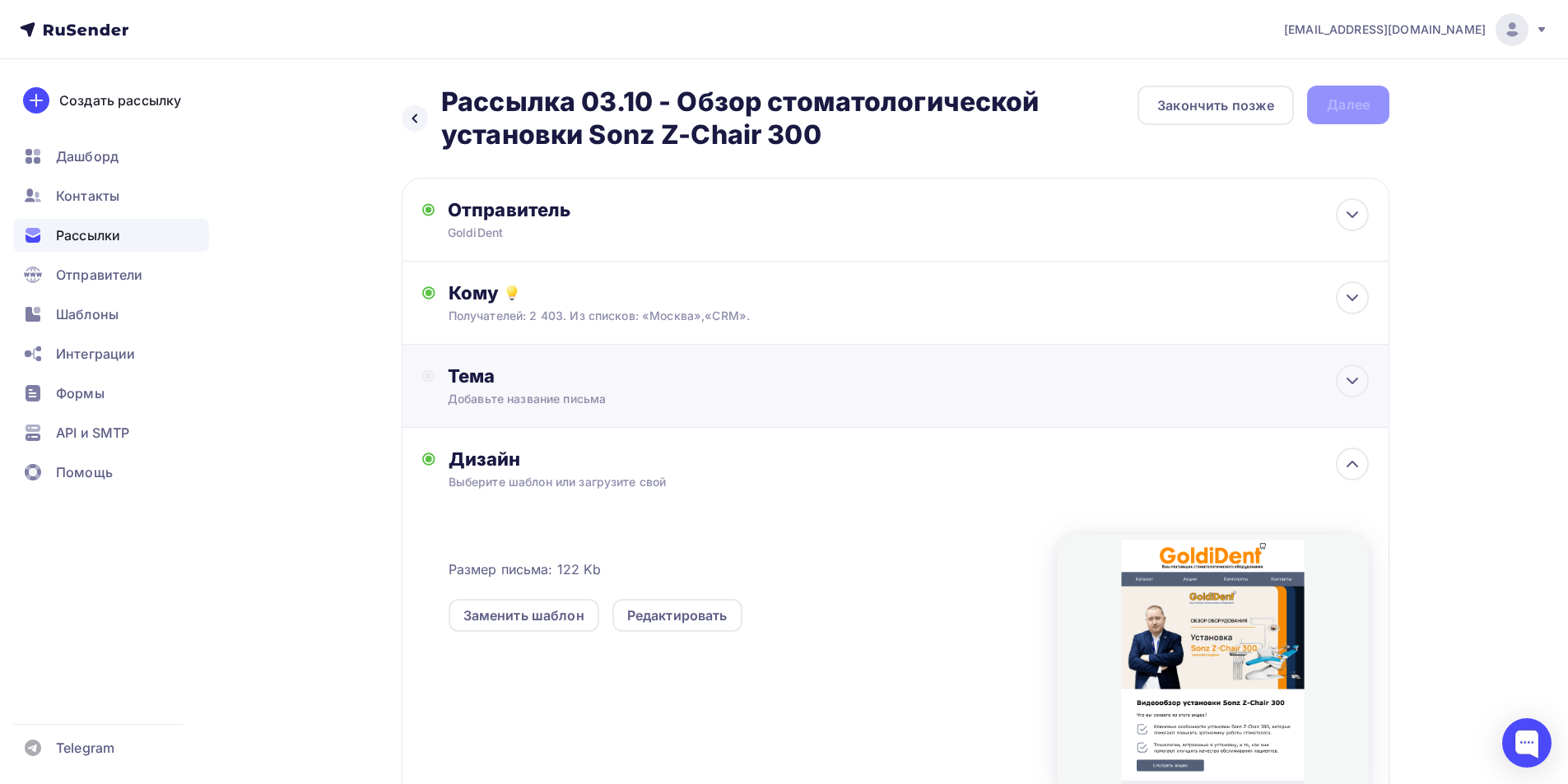
click at [555, 374] on div "Тема" at bounding box center [610, 376] width 326 height 23
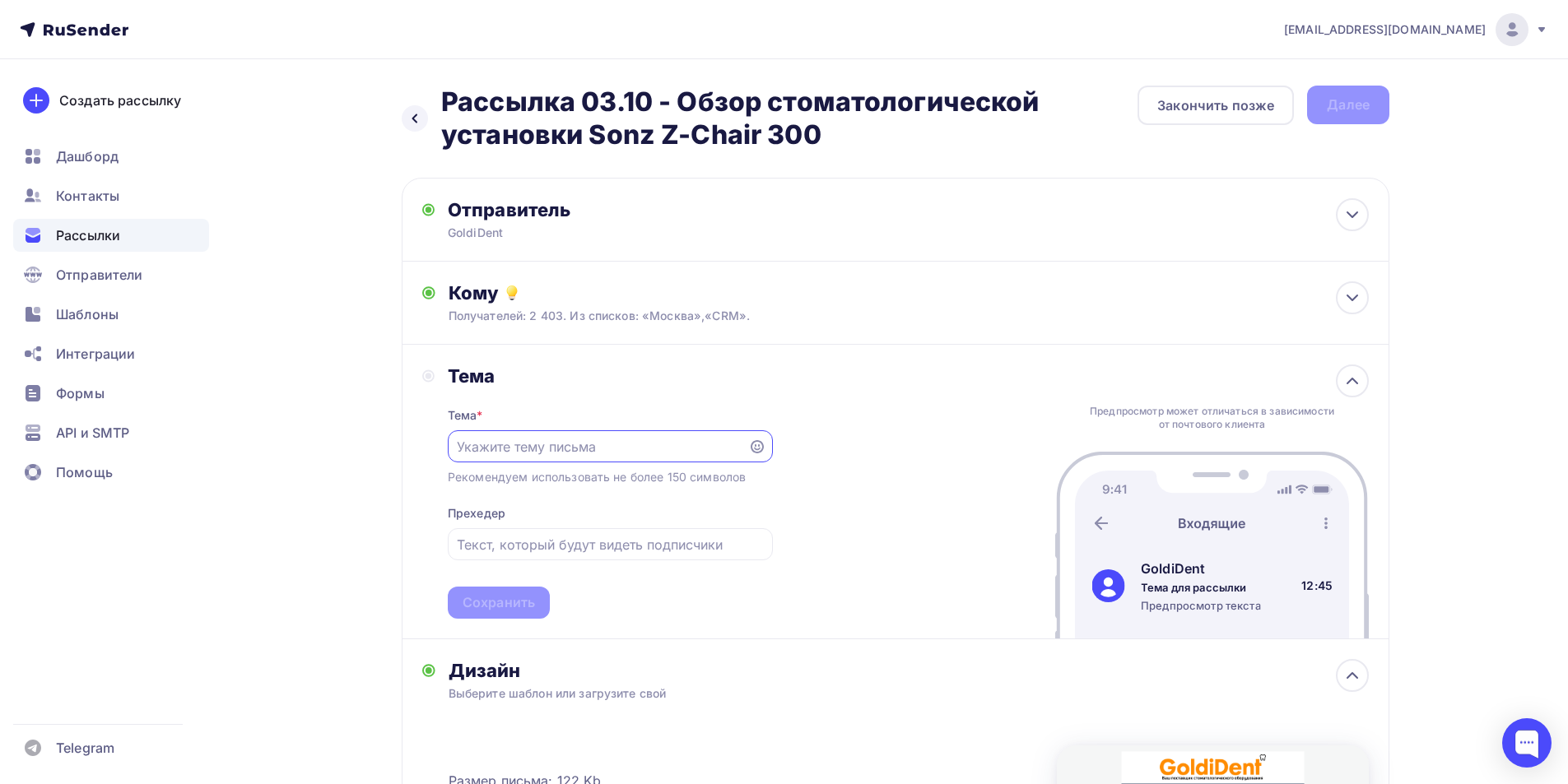
paste input "GoldiDent"
type input "GoldiDent"
paste input "Обзор стоматологической установки Sonz Z-Chair 300"
type input "Обзор стоматологической установки Sonz Z-Chair 300"
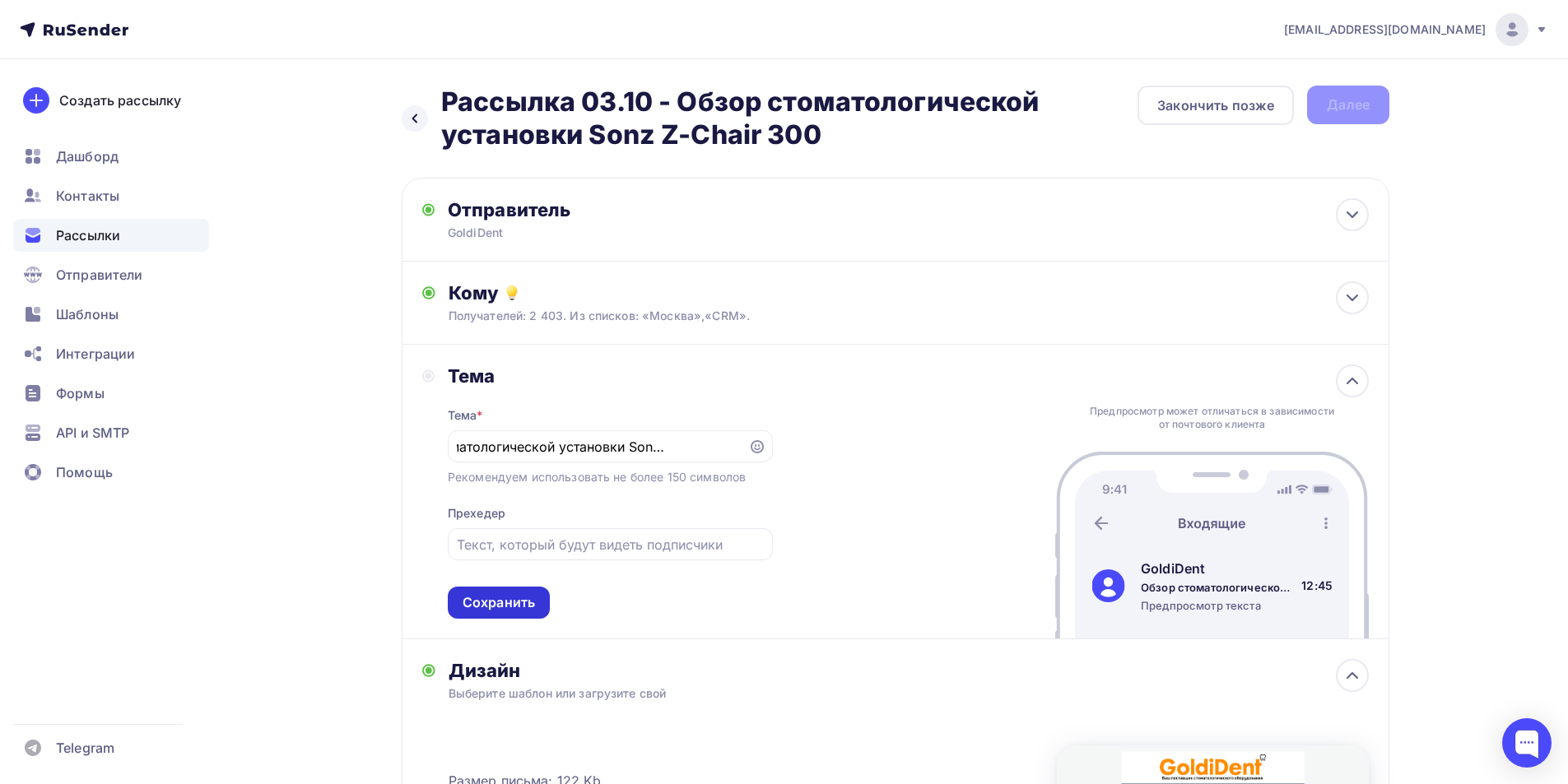
click at [517, 588] on div "Сохранить" at bounding box center [498, 603] width 102 height 32
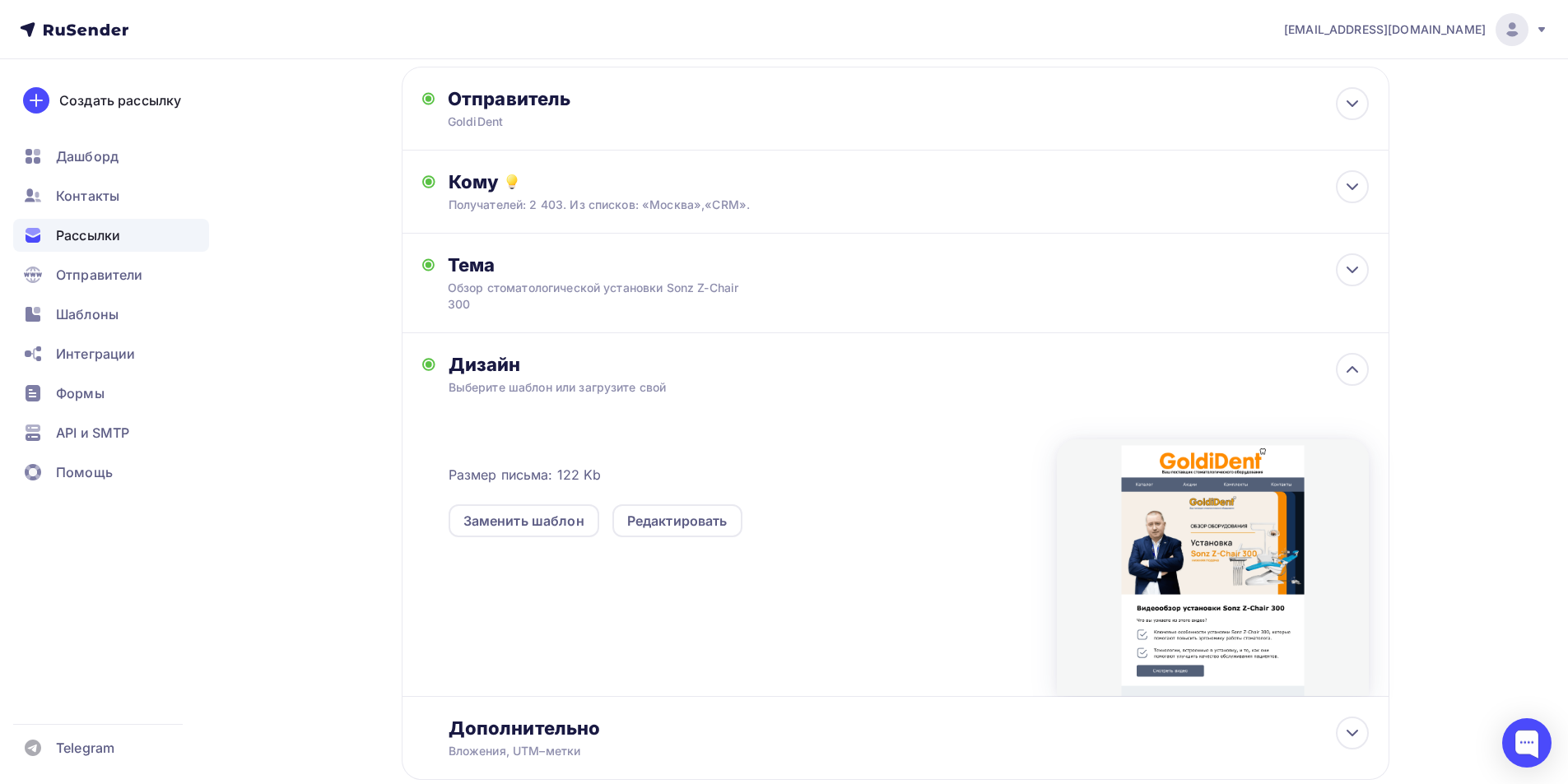
scroll to position [0, 0]
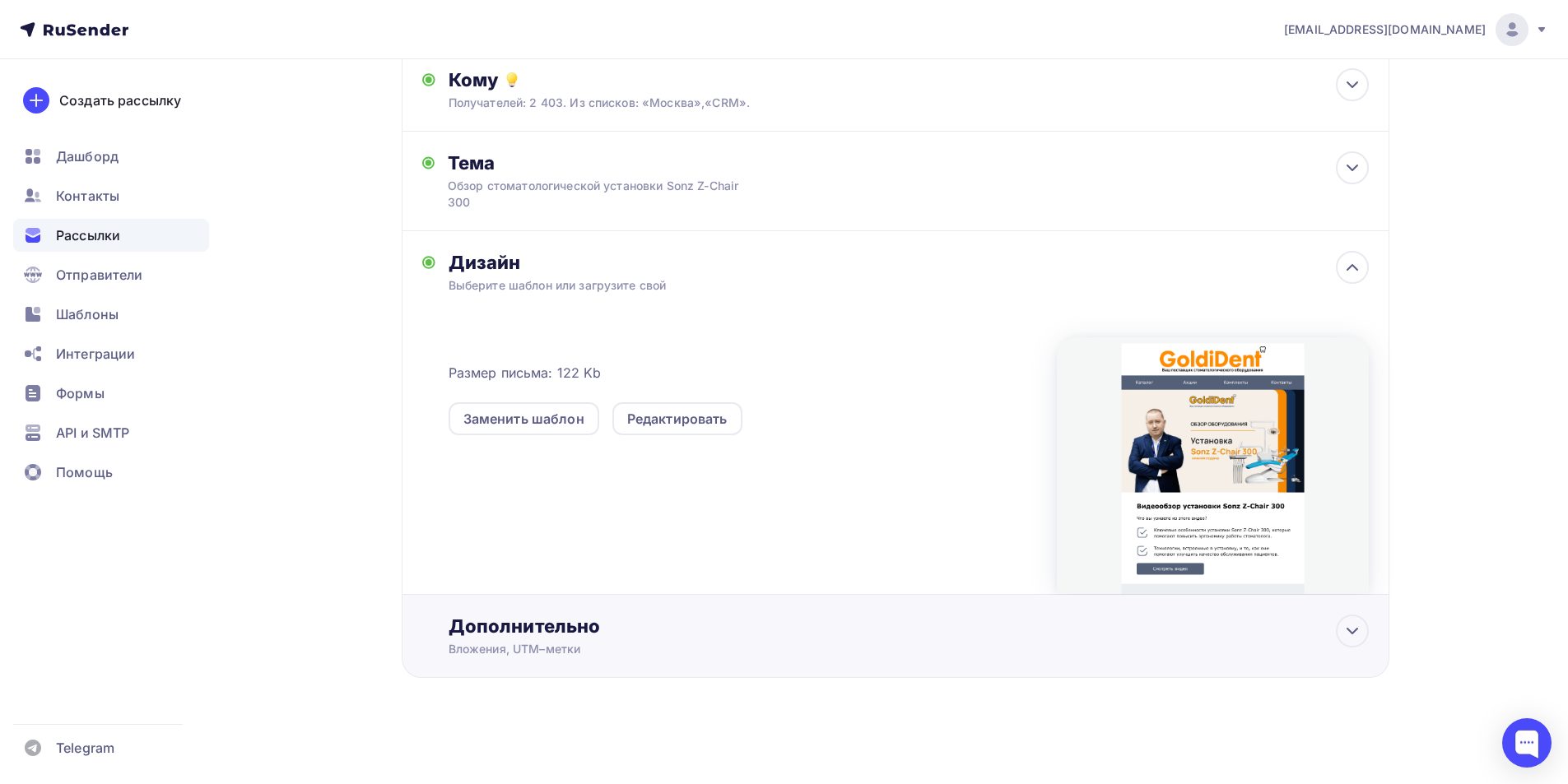
click at [557, 631] on div "Дополнительно" at bounding box center [908, 626] width 921 height 23
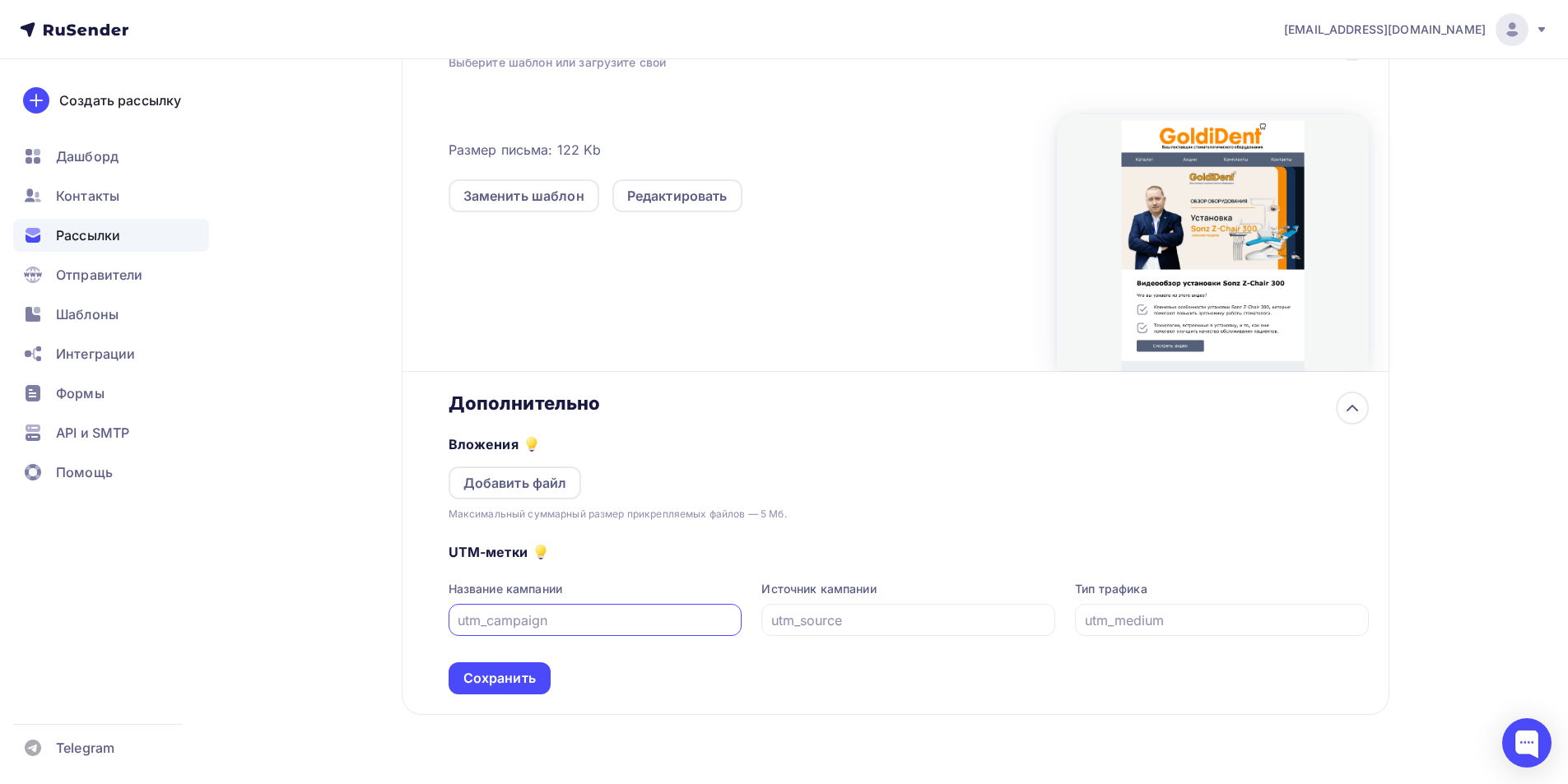
scroll to position [453, 0]
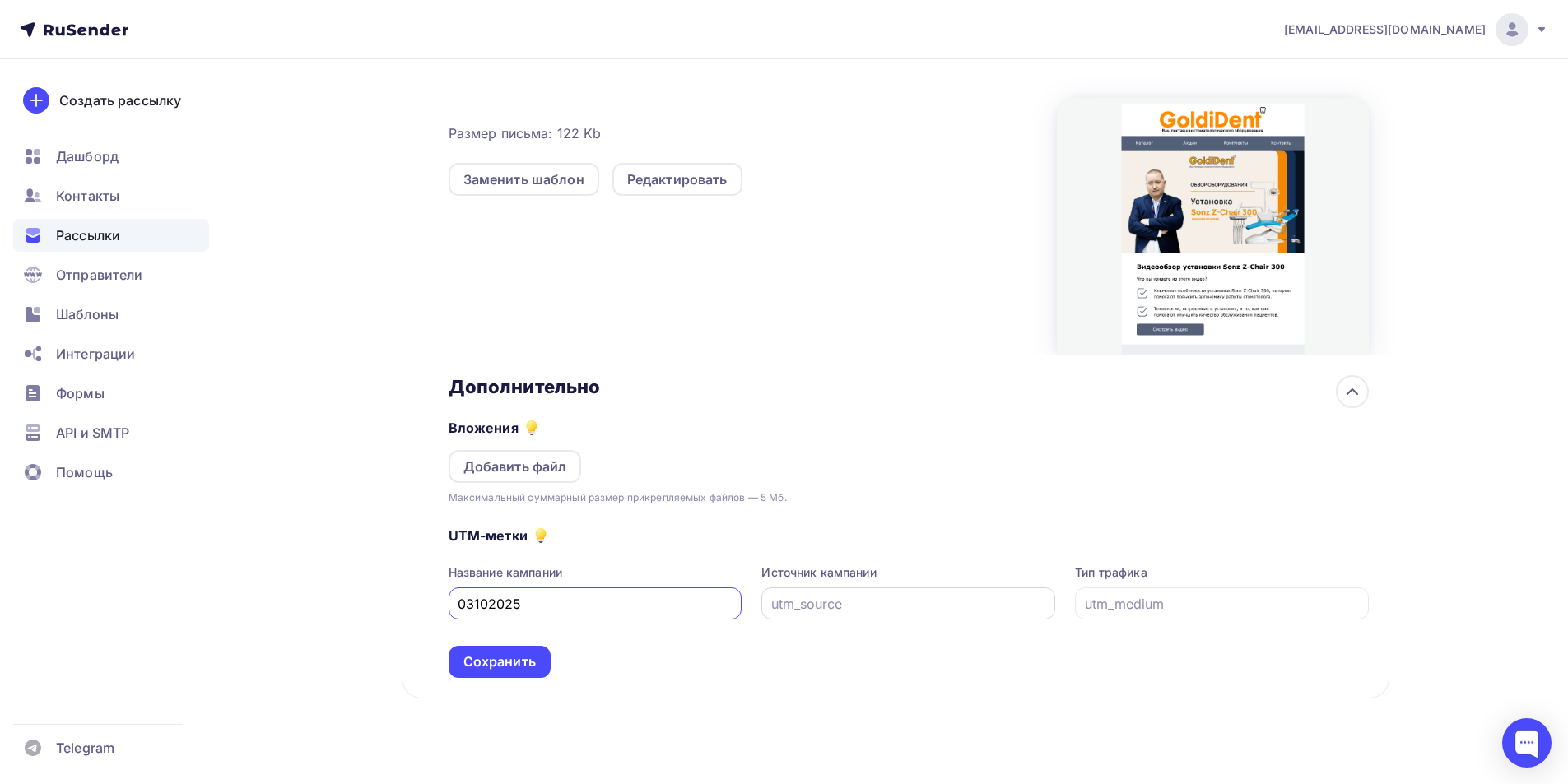
type input "03102025"
click at [775, 606] on input "text" at bounding box center [908, 603] width 275 height 20
type input "email"
click at [1231, 620] on div "UTM-метки Название кампании 03102025 Источник кампании email Тип трафика Сохран…" at bounding box center [908, 592] width 921 height 172
click at [1225, 598] on input "text" at bounding box center [1222, 603] width 275 height 20
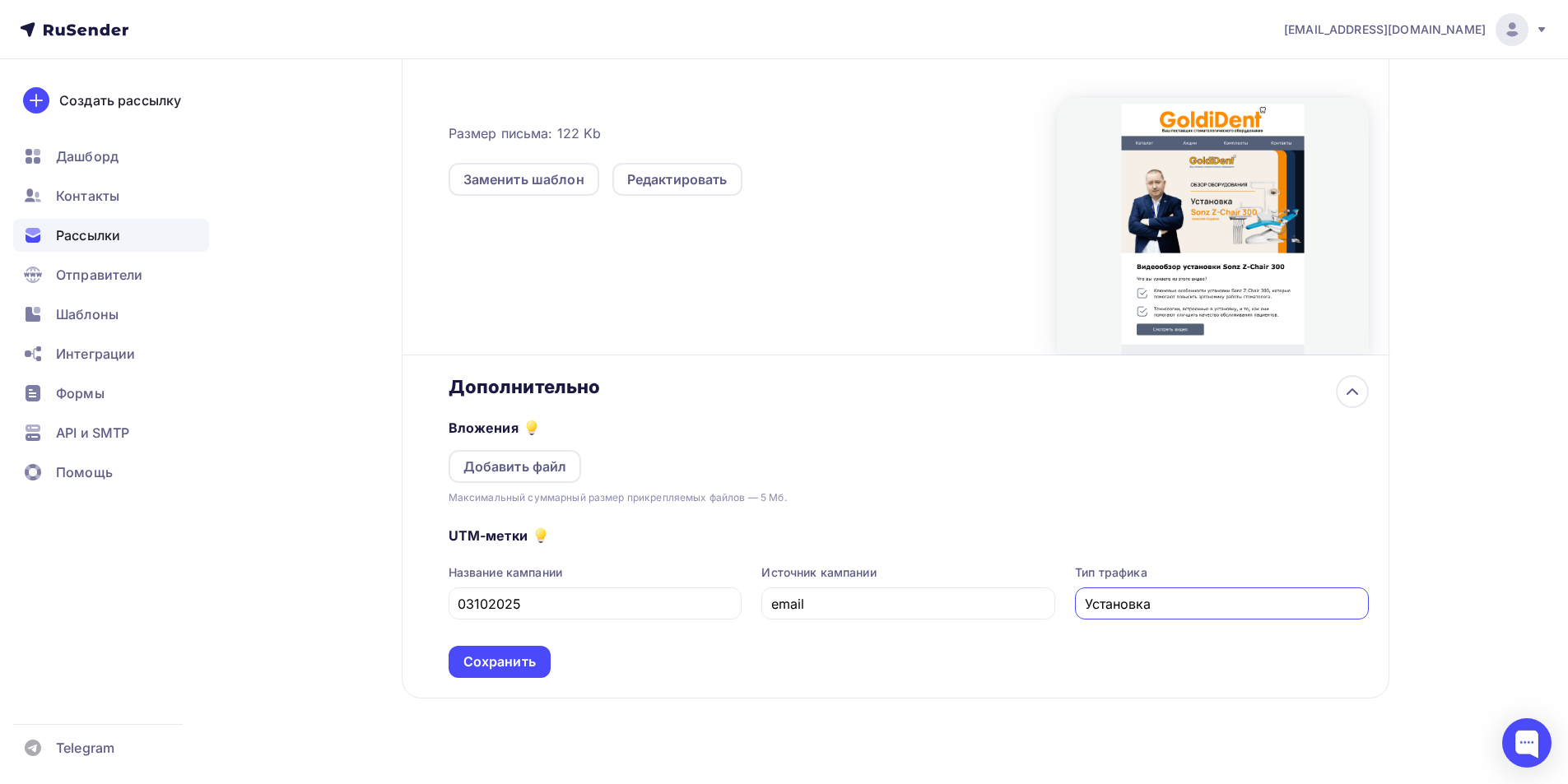
paste input "Sonz Z-Chair 300"
type input "Установка Sonz Z-Chair 300"
click at [512, 665] on div "Сохранить" at bounding box center [500, 662] width 72 height 19
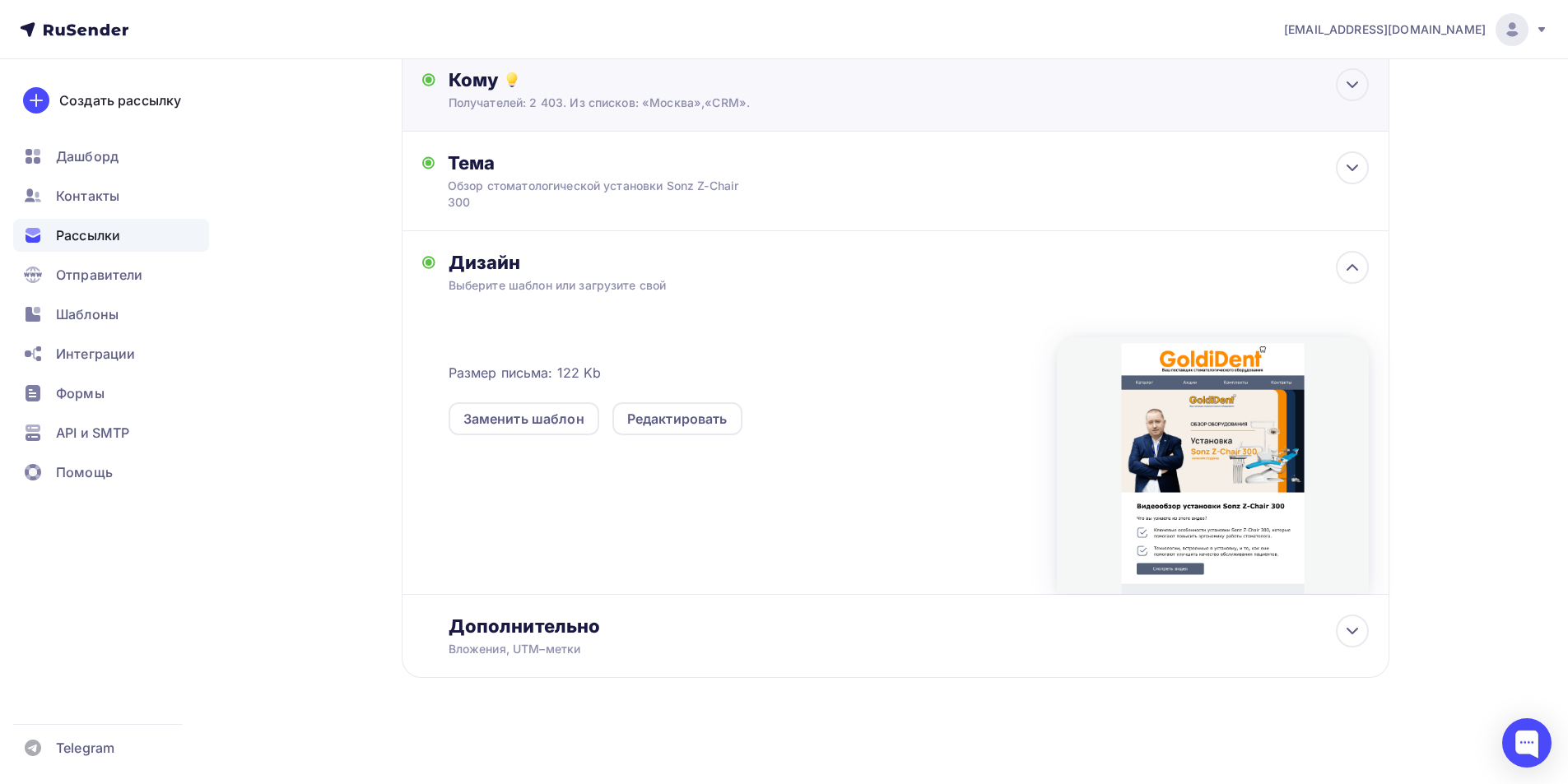
scroll to position [0, 0]
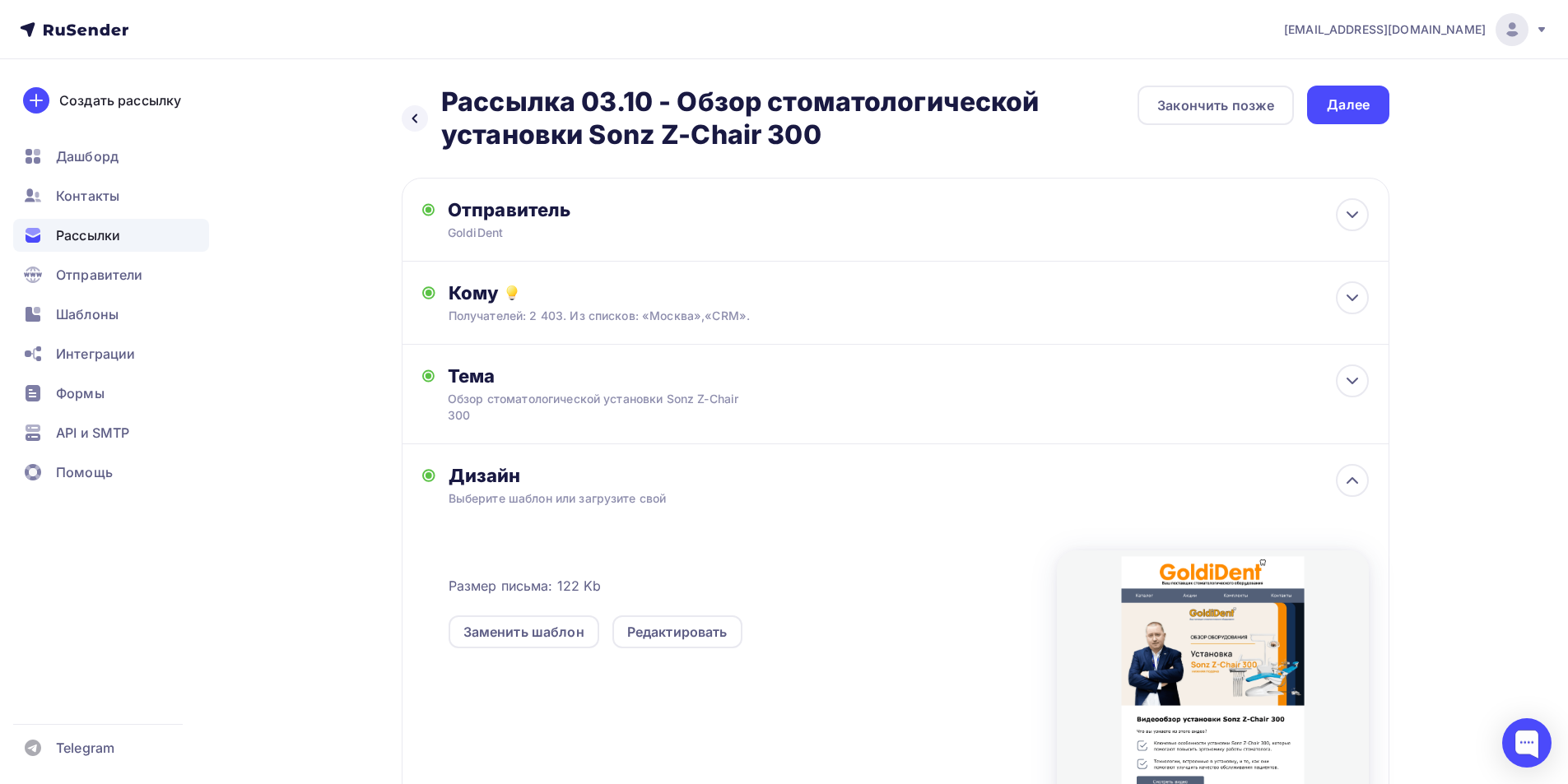
drag, startPoint x: 1331, startPoint y: 108, endPoint x: 1391, endPoint y: 71, distance: 70.5
click at [1333, 108] on div "Далее" at bounding box center [1348, 105] width 43 height 19
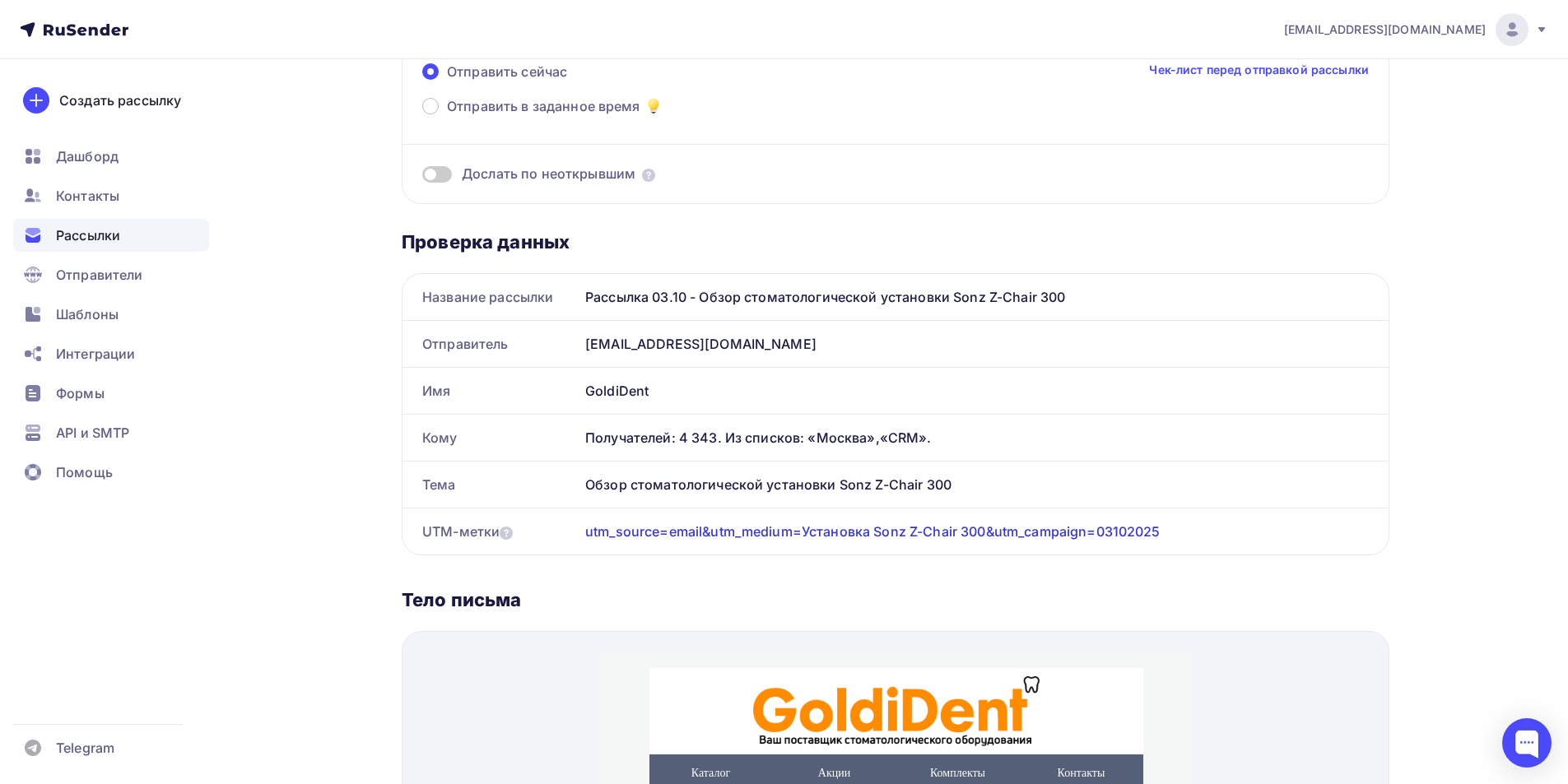
scroll to position [165, 0]
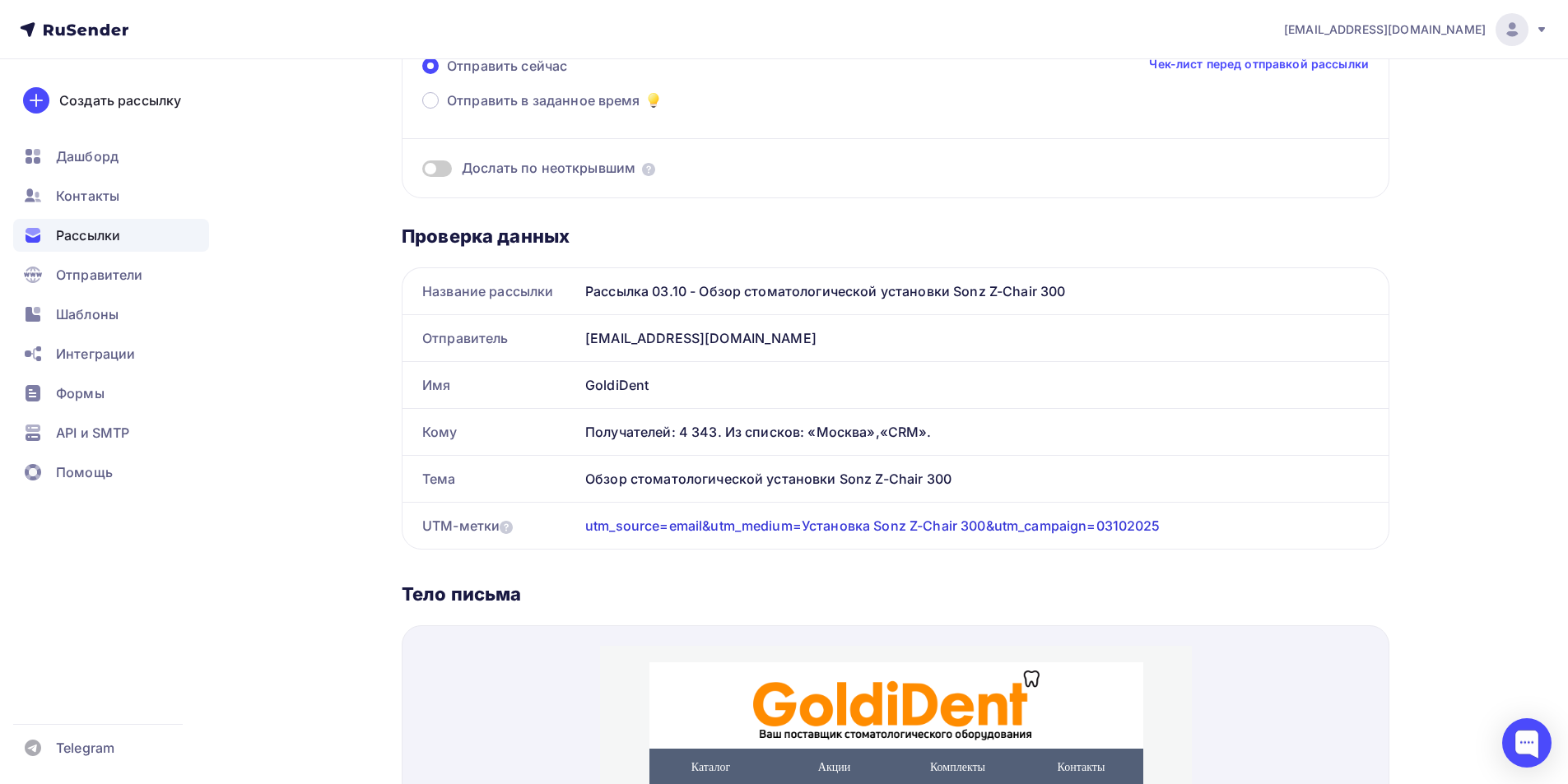
drag, startPoint x: 679, startPoint y: 368, endPoint x: 564, endPoint y: 389, distance: 116.9
click at [564, 389] on div "Имя GoldiDent" at bounding box center [896, 384] width 986 height 46
copy div "Имя GoldiDent"
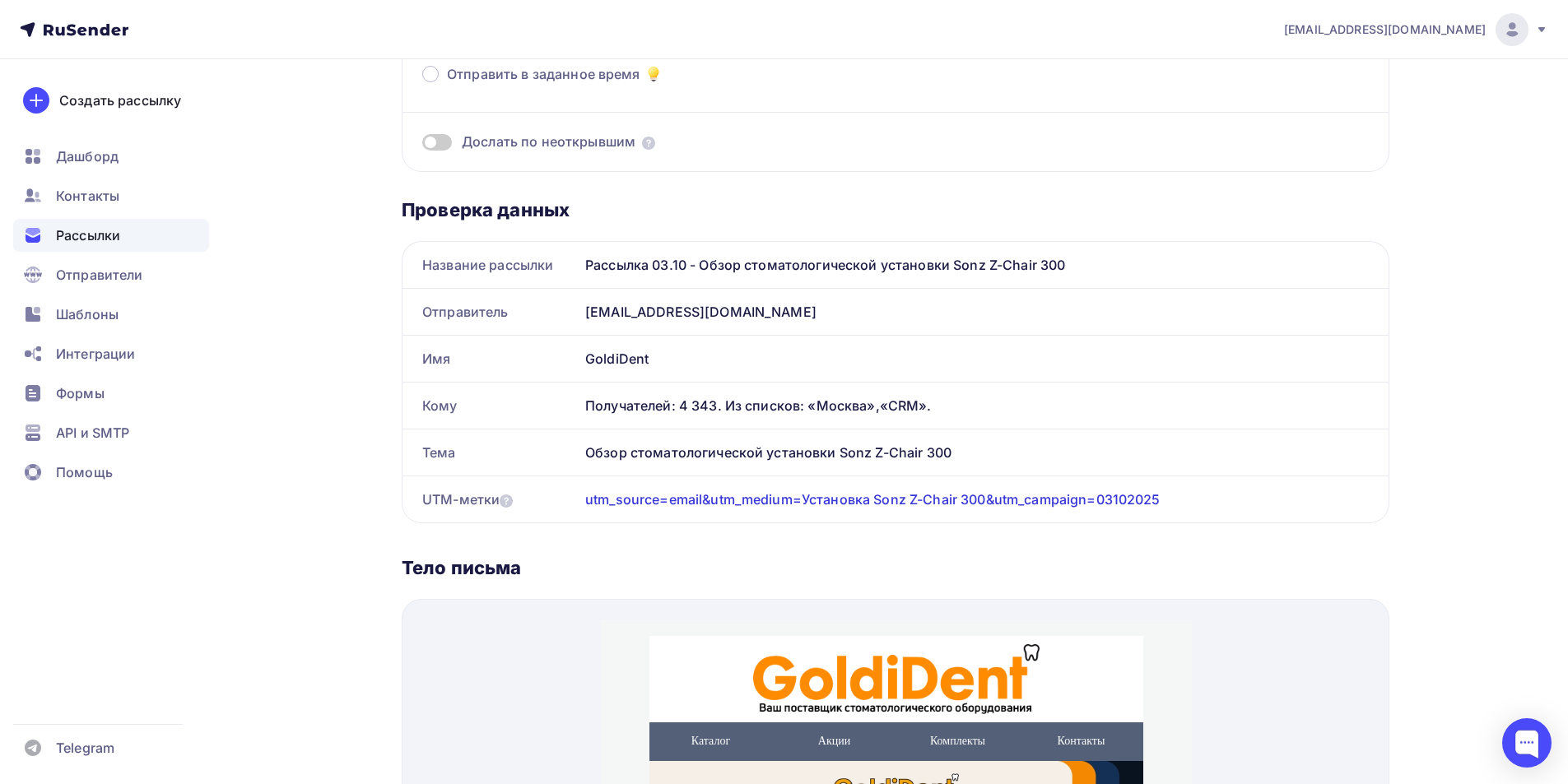
scroll to position [0, 0]
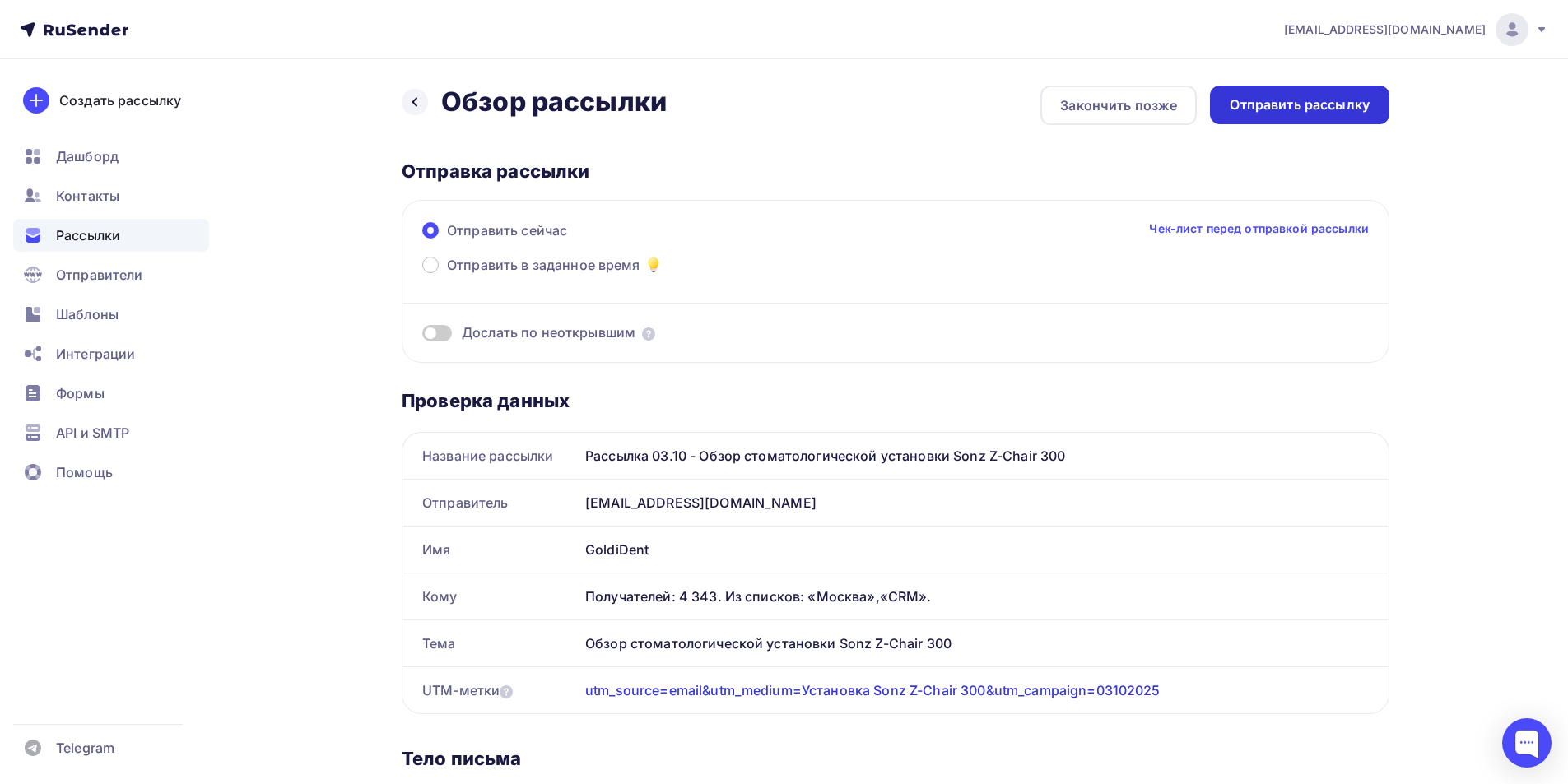
click at [1262, 110] on div "Отправить рассылку" at bounding box center [1300, 105] width 140 height 19
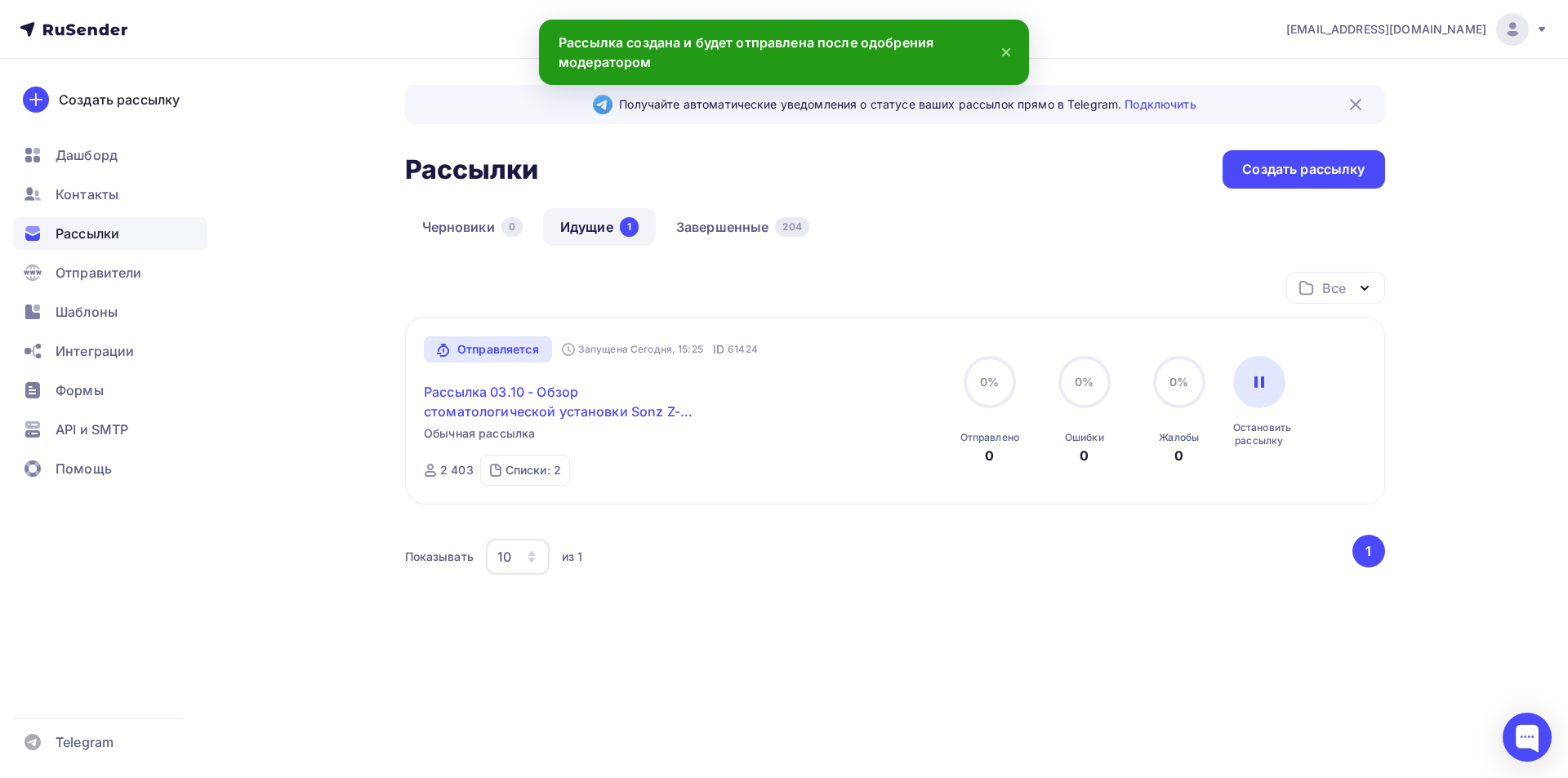
click at [502, 396] on link "Рассылка 03.10 - Обзор стоматологической установки Sonz Z-Chair 300" at bounding box center [564, 402] width 281 height 40
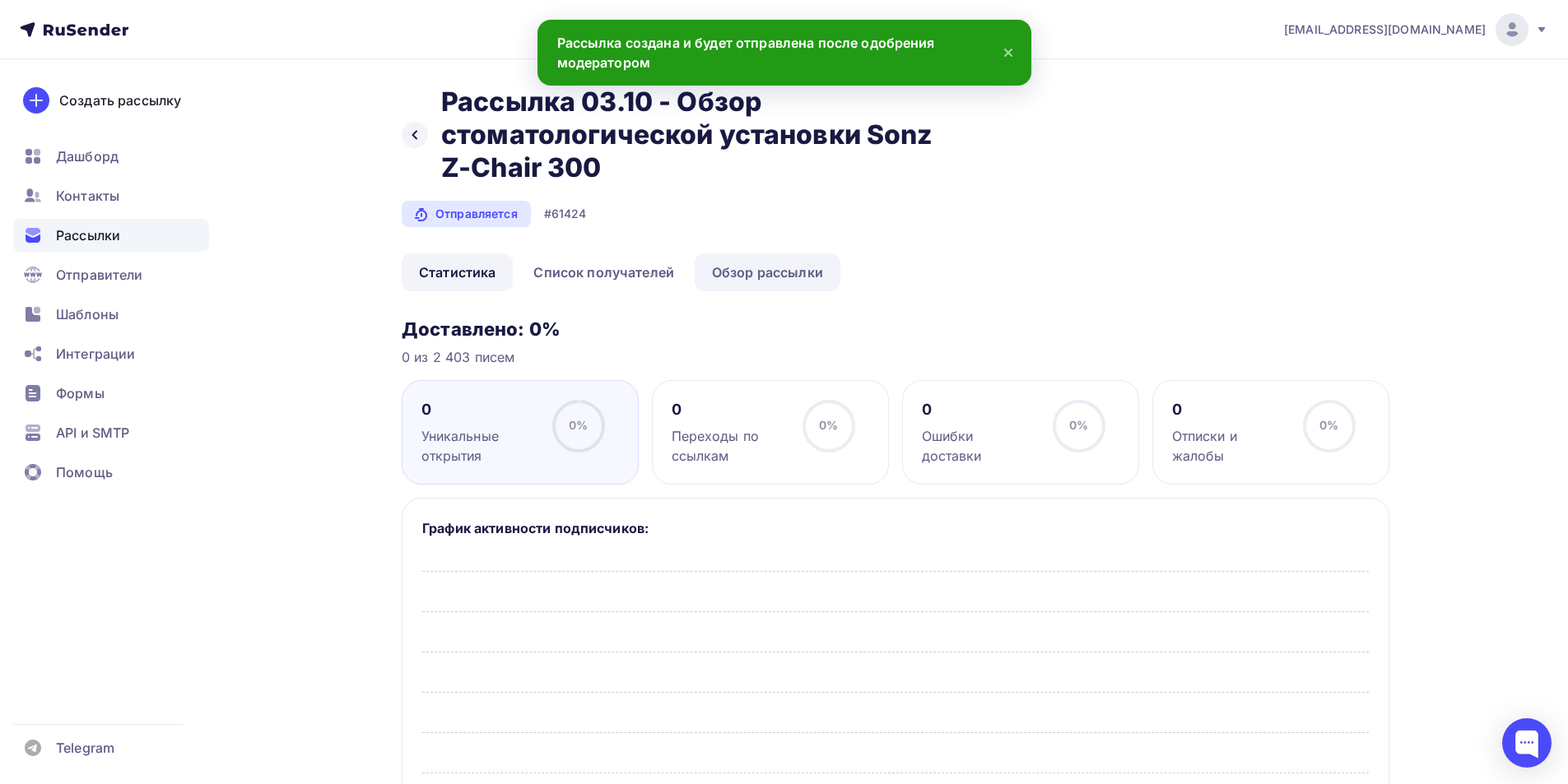
click at [782, 259] on link "Обзор рассылки" at bounding box center [767, 272] width 146 height 38
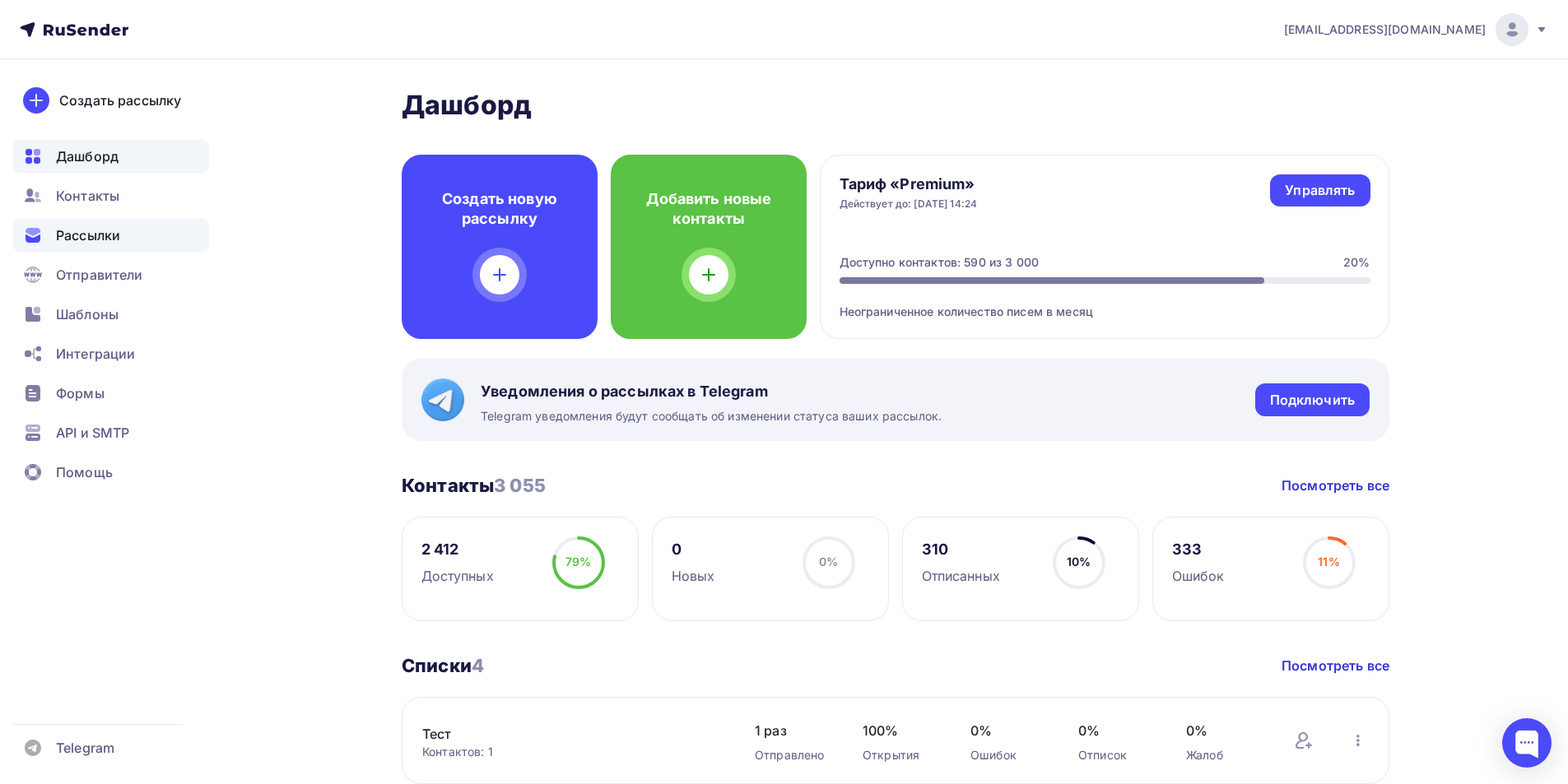
drag, startPoint x: 95, startPoint y: 227, endPoint x: 126, endPoint y: 240, distance: 33.6
click at [94, 228] on span "Рассылки" at bounding box center [88, 235] width 64 height 20
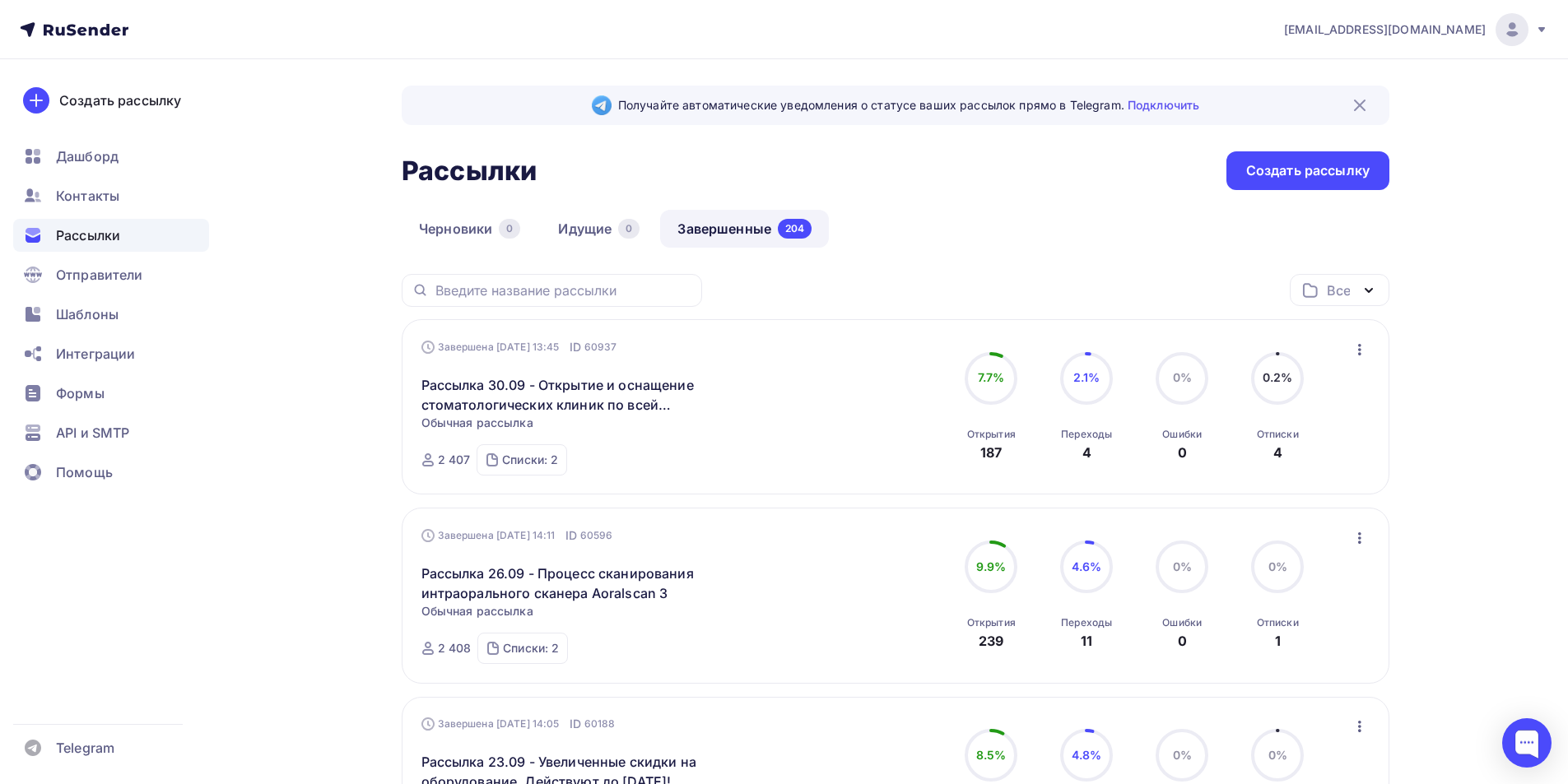
click at [549, 279] on div at bounding box center [552, 290] width 301 height 33
click at [555, 283] on input "text" at bounding box center [564, 290] width 257 height 18
paste input "Sonz Z-Chair 300"
type input "Sonz Z-Chair 300"
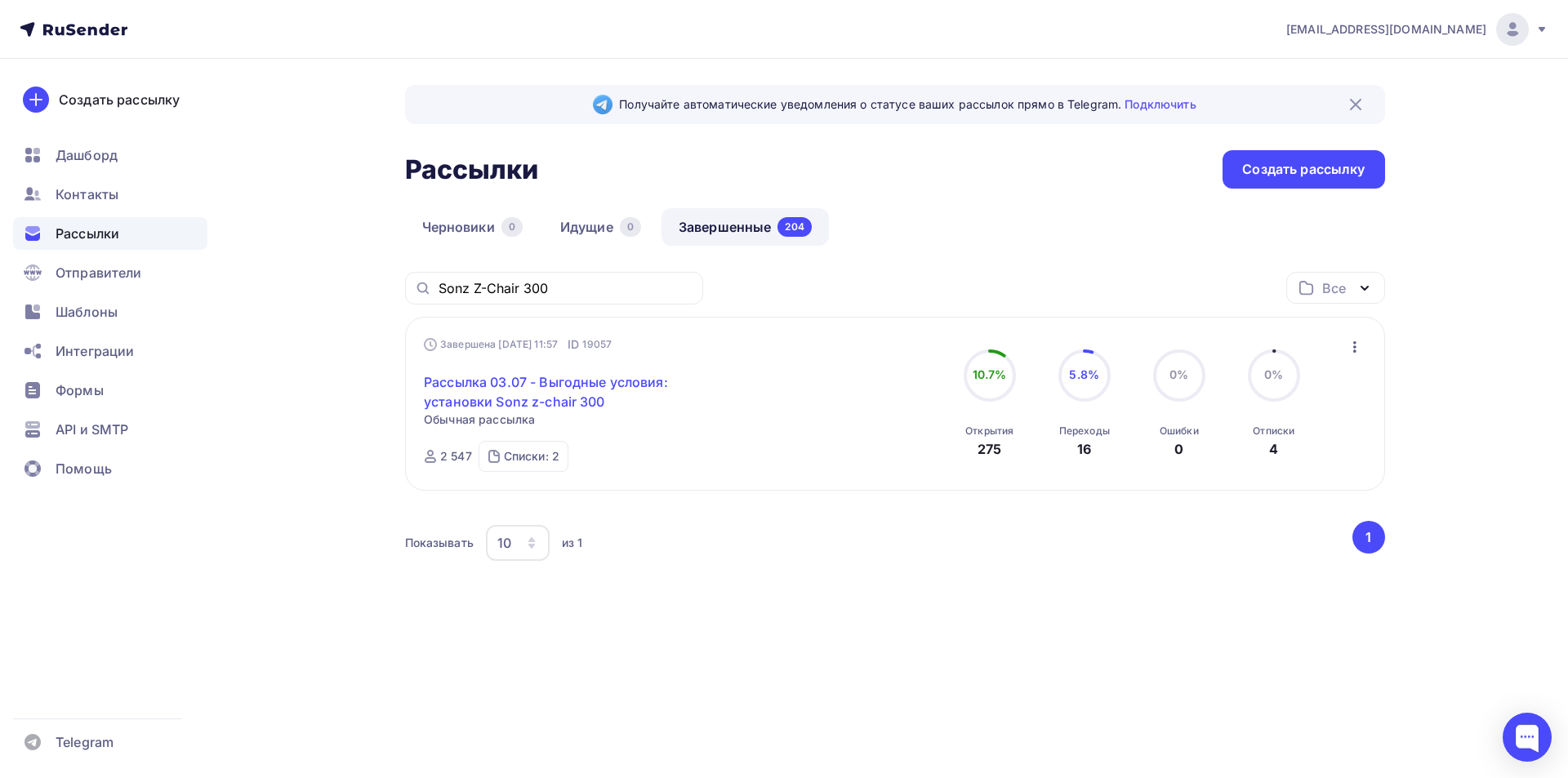
click at [577, 381] on link "Рассылка 03.07 - Выгодные условия: установки Sonz z-chair 300" at bounding box center [564, 392] width 281 height 40
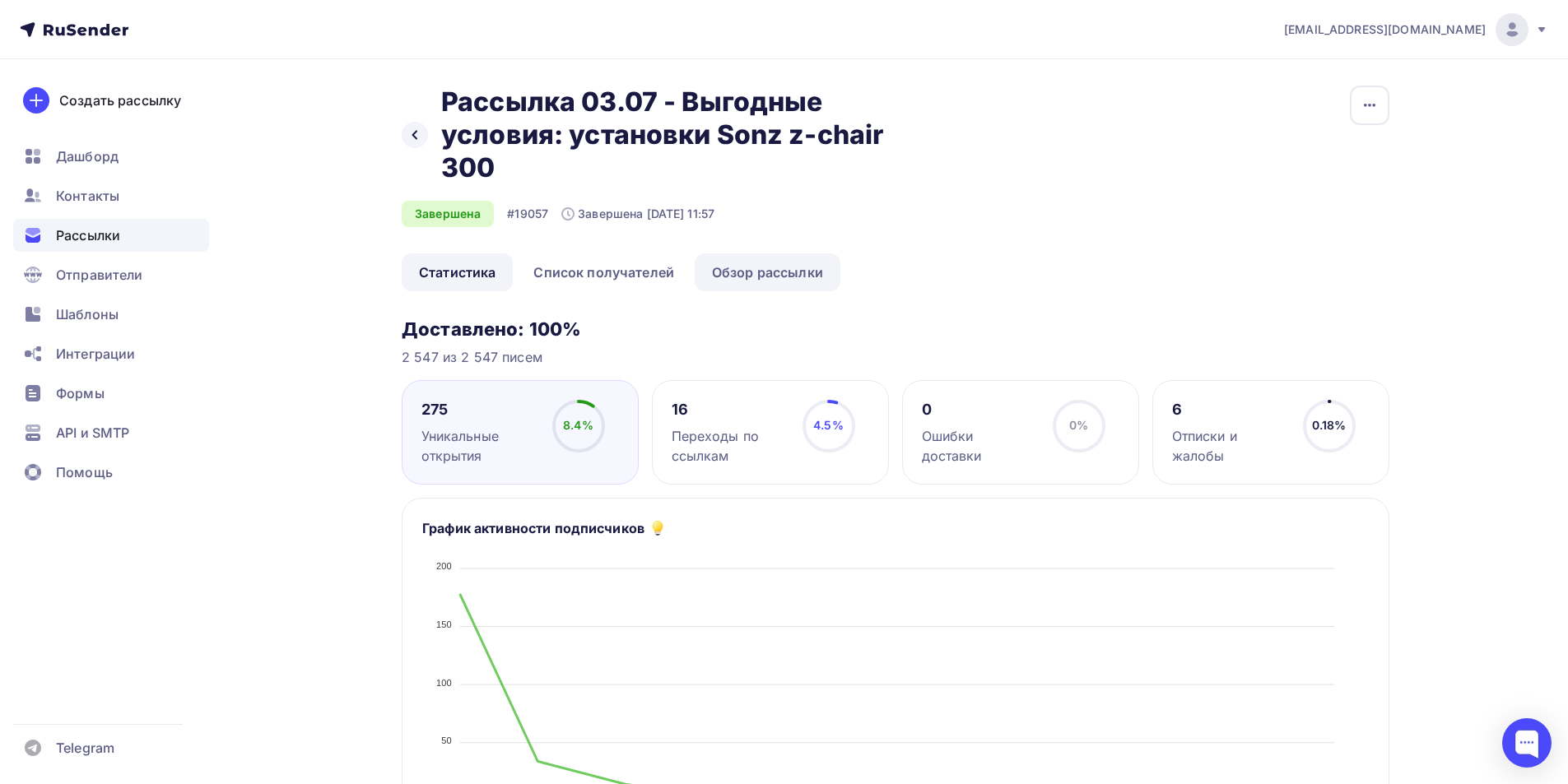
click at [770, 262] on link "Обзор рассылки" at bounding box center [767, 272] width 146 height 38
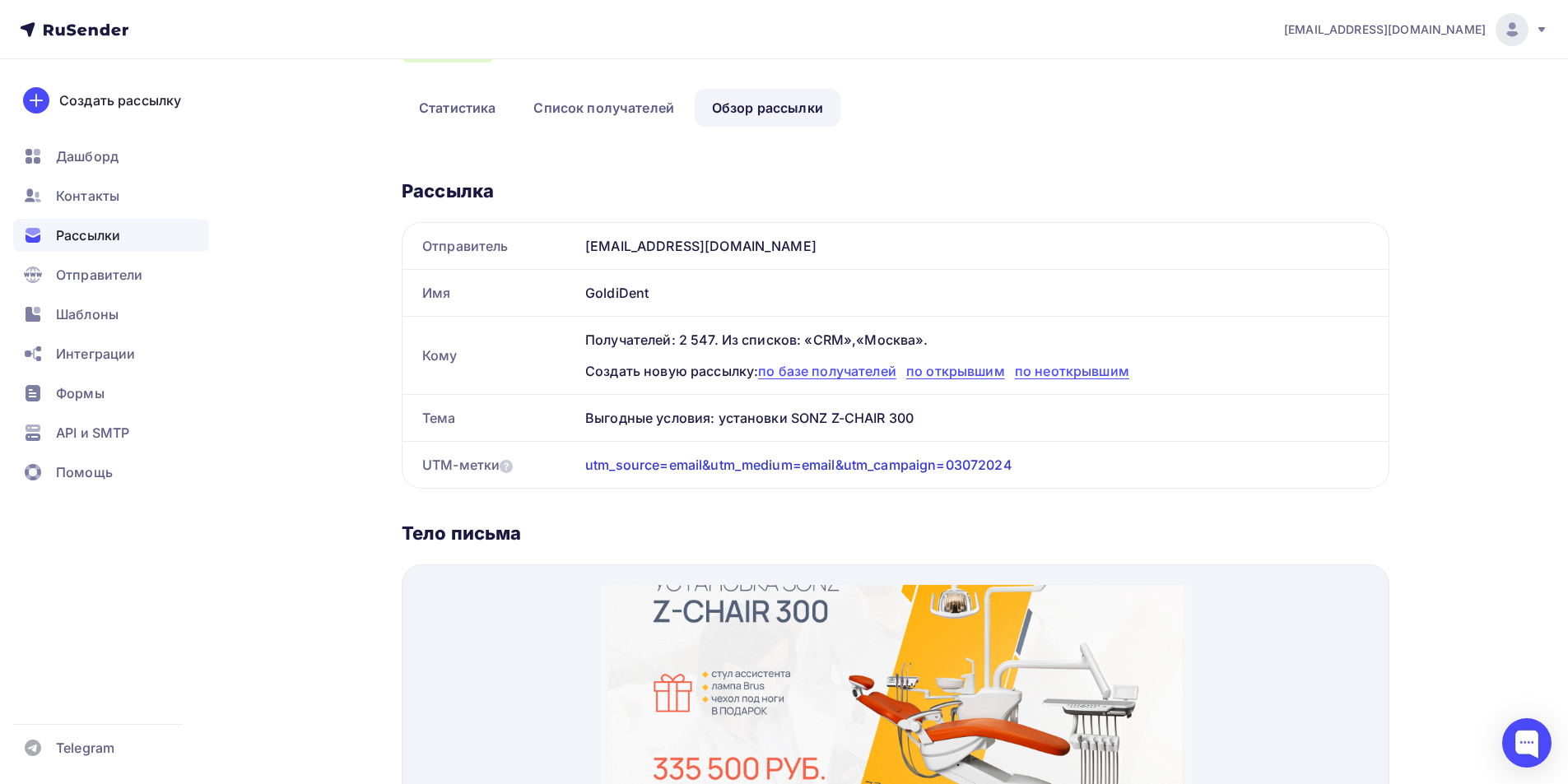
scroll to position [494, 0]
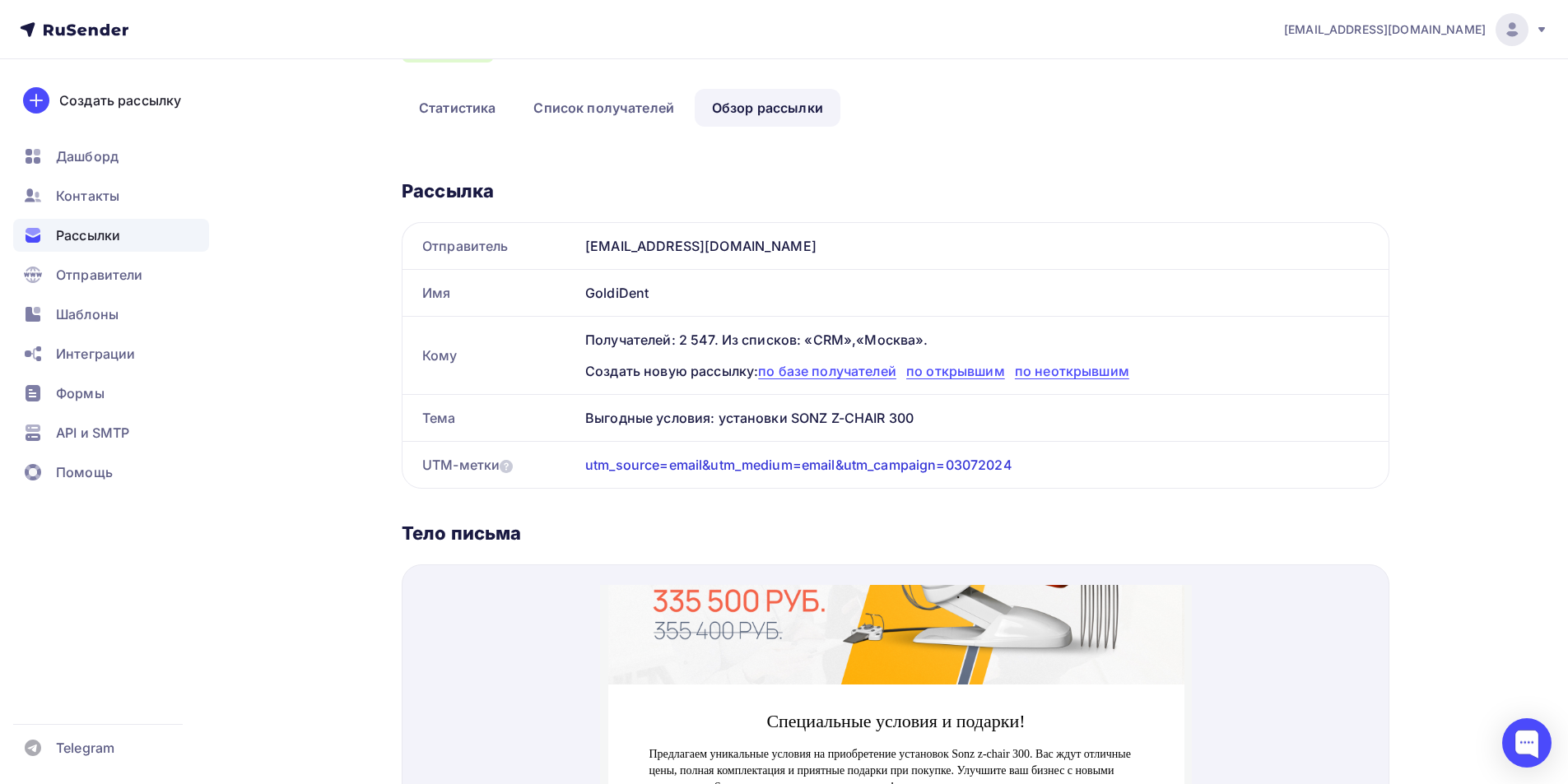
click at [86, 234] on span "Рассылки" at bounding box center [88, 235] width 64 height 20
